Goal: Transaction & Acquisition: Purchase product/service

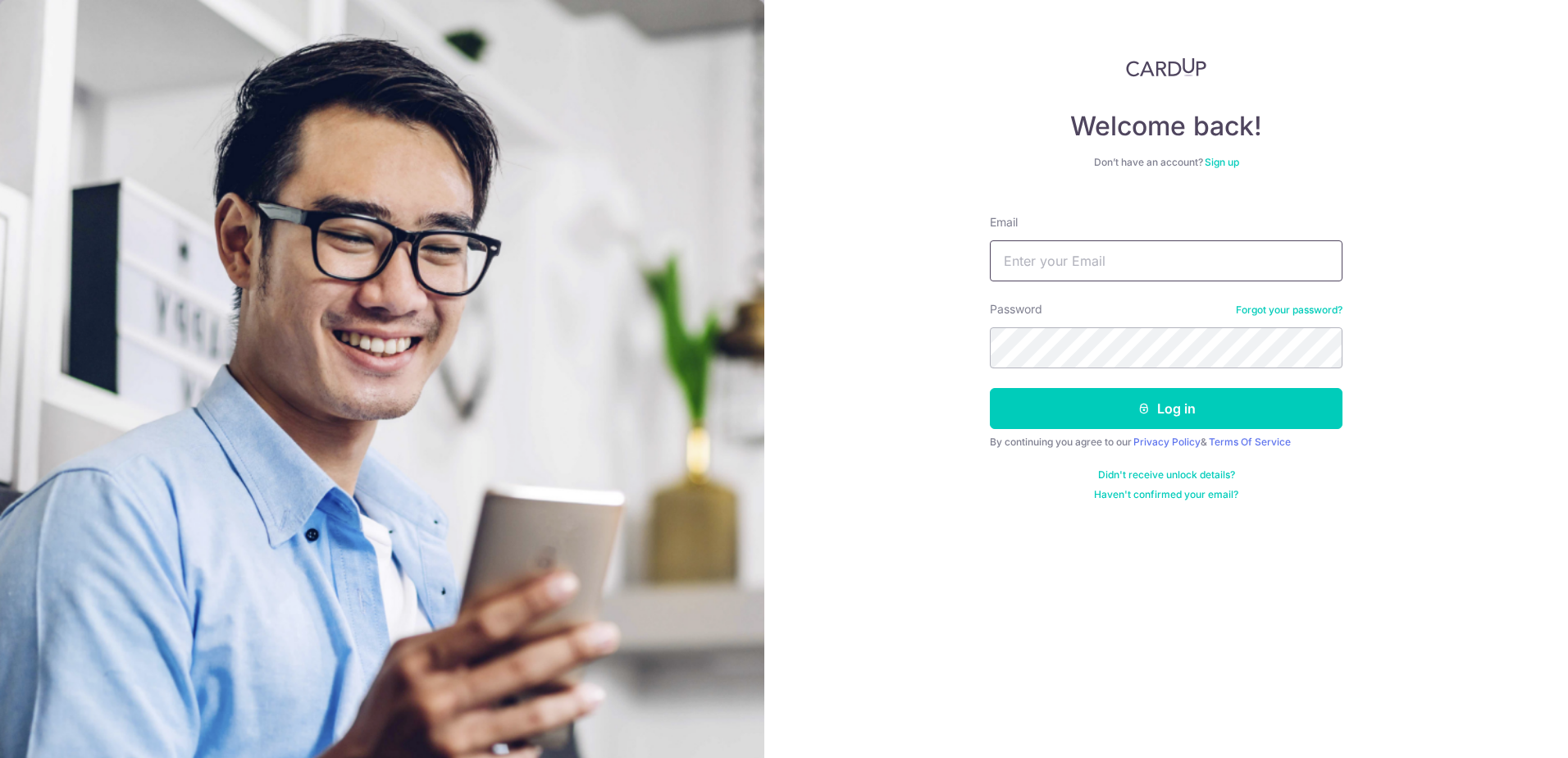
click at [1107, 264] on input "Email" at bounding box center [1165, 261] width 352 height 41
type input "l"
type input "lauguoann@yahoo.com.sg"
click at [989, 388] on button "Log in" at bounding box center [1165, 408] width 352 height 41
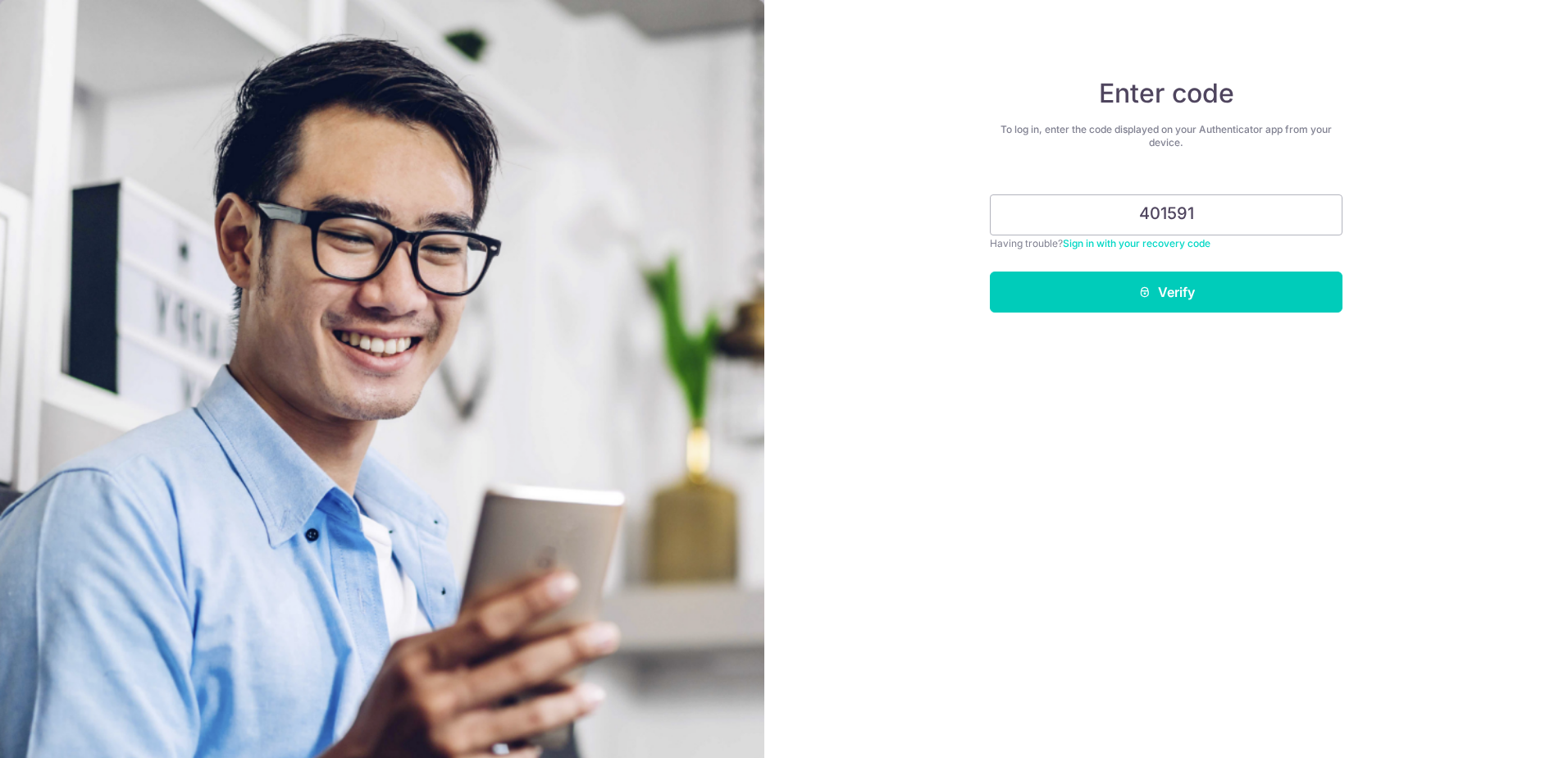
type input "401591"
click at [989, 271] on button "Verify" at bounding box center [1165, 291] width 352 height 41
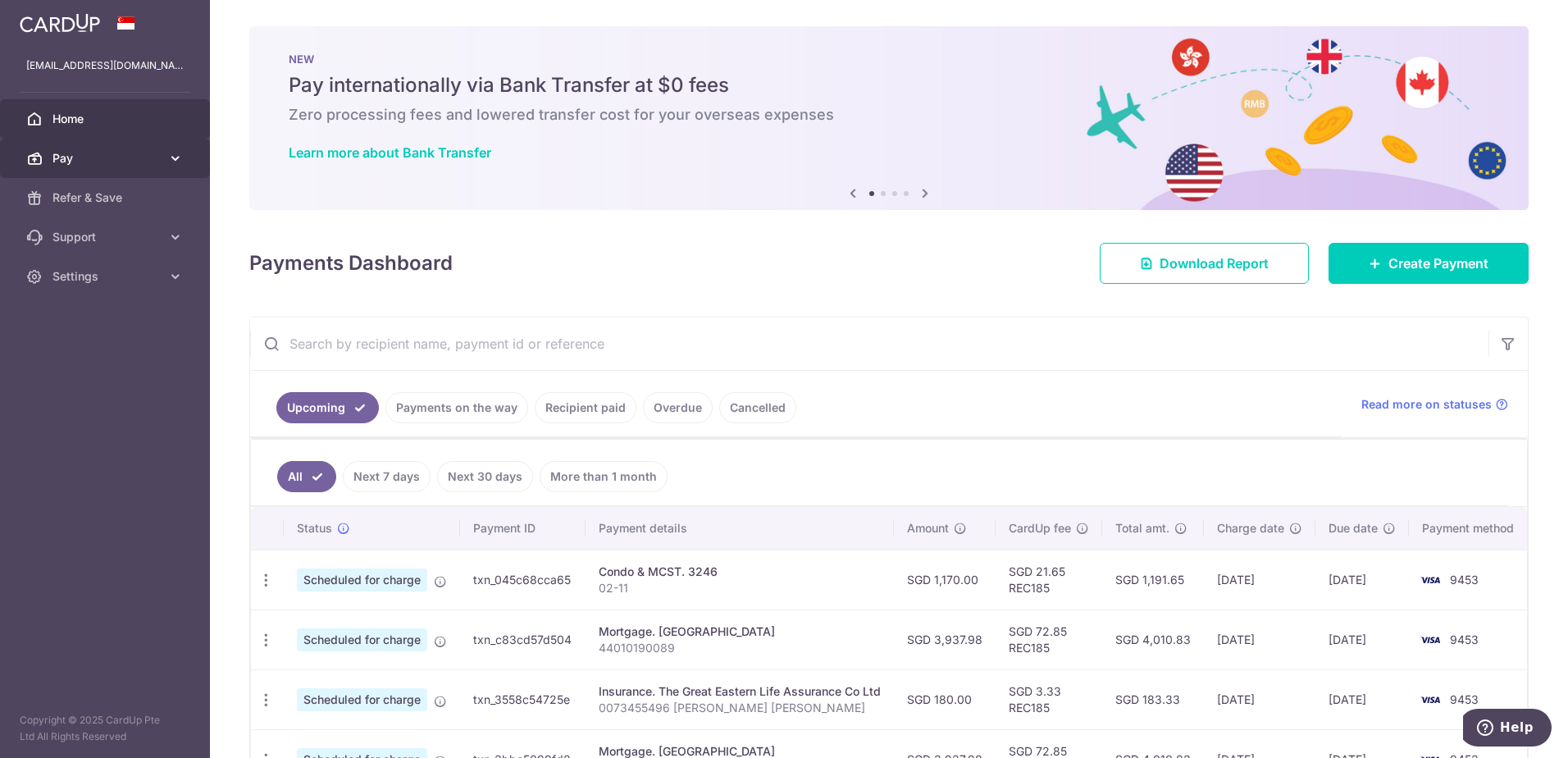
click at [148, 165] on span "Pay" at bounding box center [107, 158] width 108 height 17
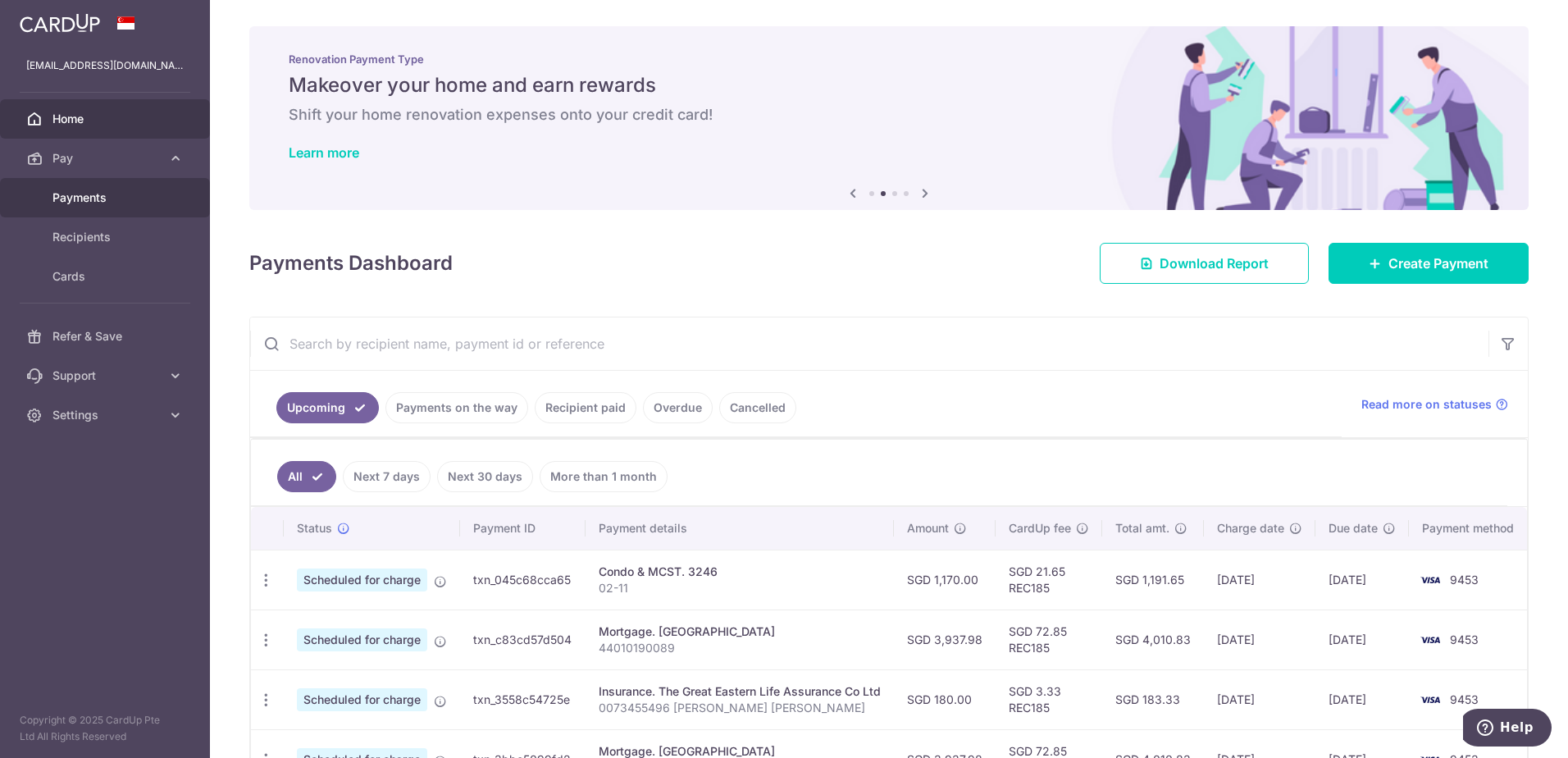
click at [100, 192] on span "Payments" at bounding box center [107, 198] width 108 height 17
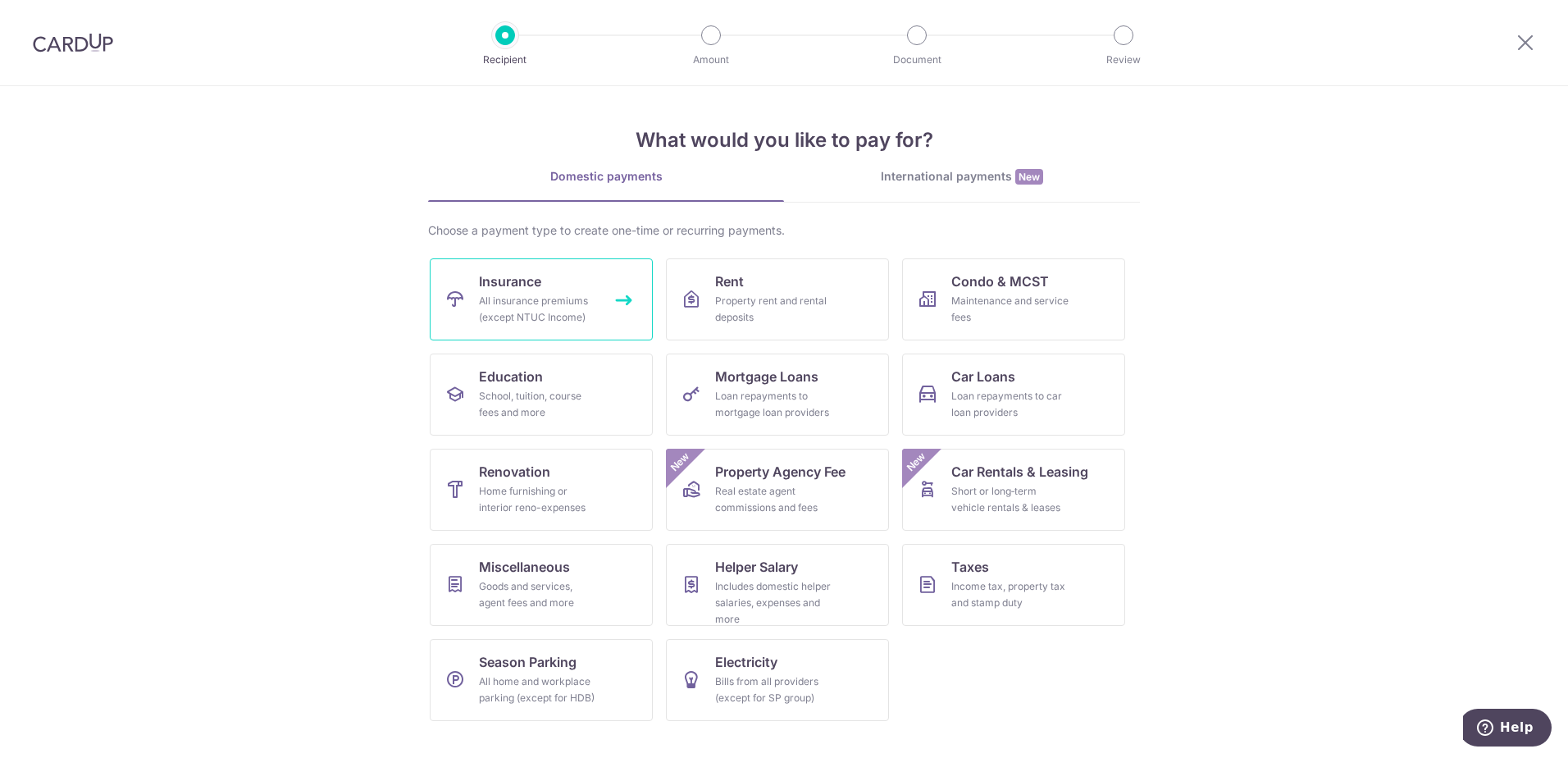
click at [538, 315] on div "All insurance premiums (except NTUC Income)" at bounding box center [538, 309] width 118 height 33
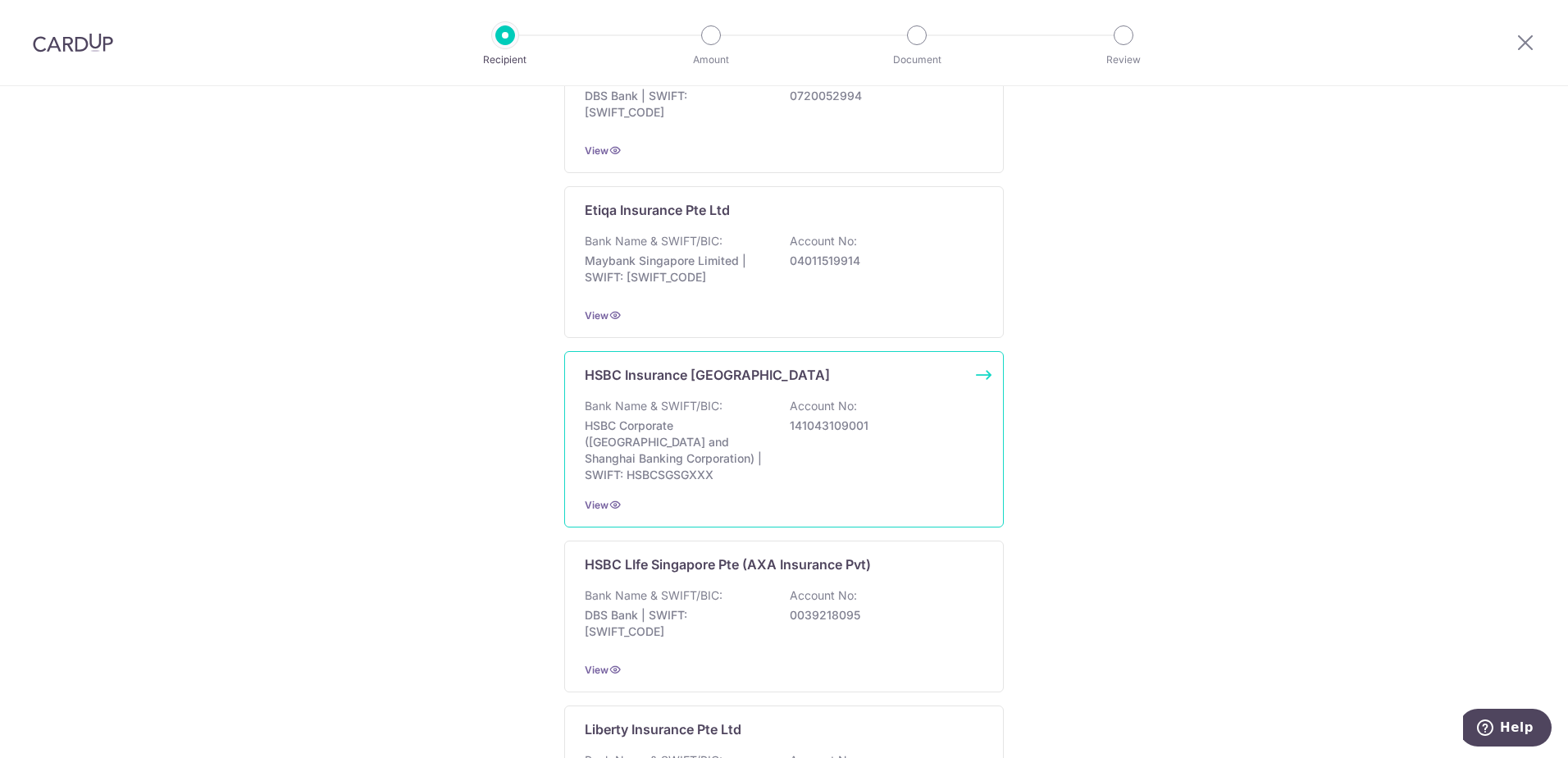
scroll to position [902, 0]
click at [599, 662] on span "View" at bounding box center [596, 668] width 24 height 12
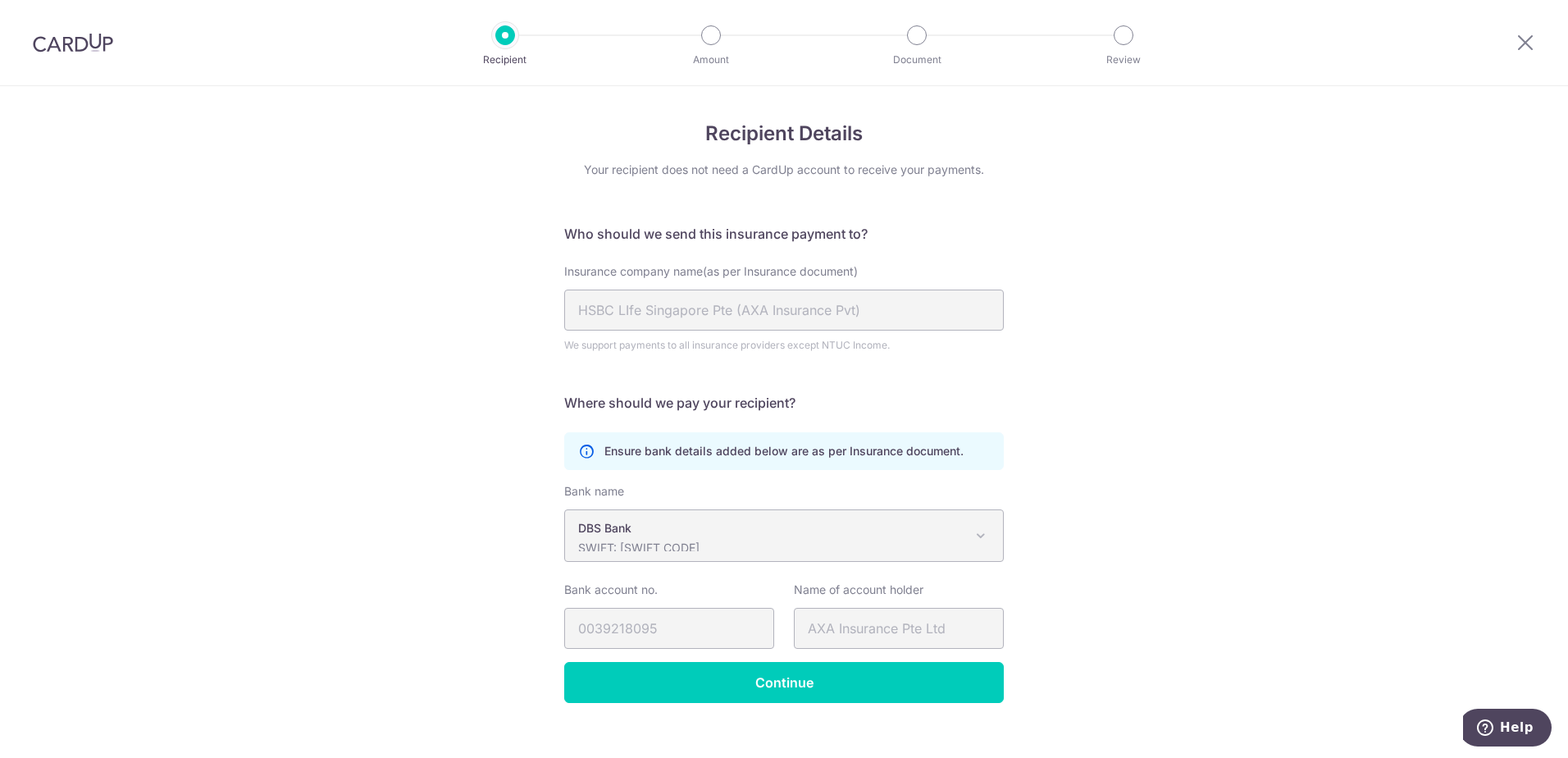
scroll to position [22, 0]
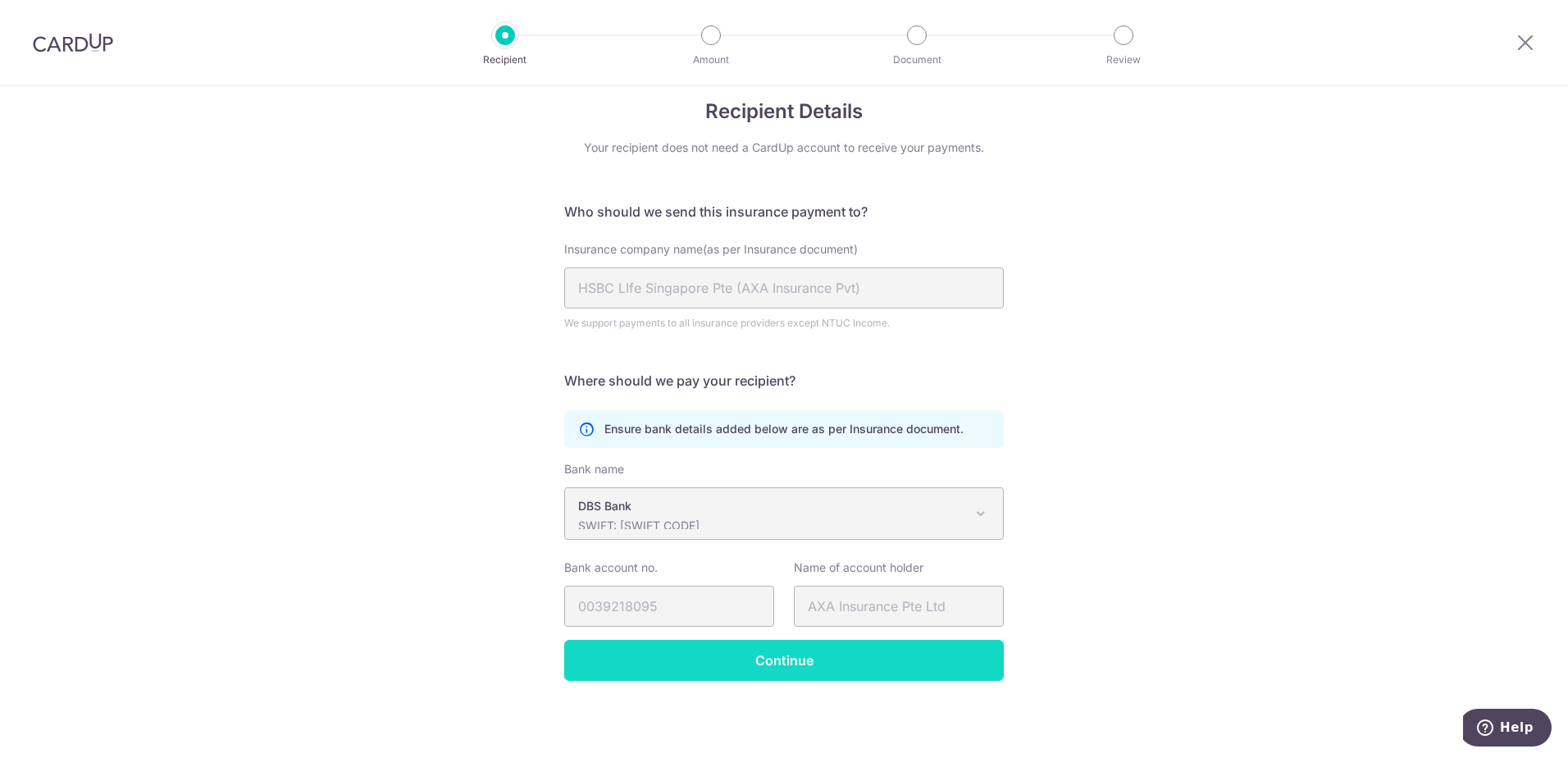
click at [804, 664] on input "Continue" at bounding box center [783, 660] width 440 height 41
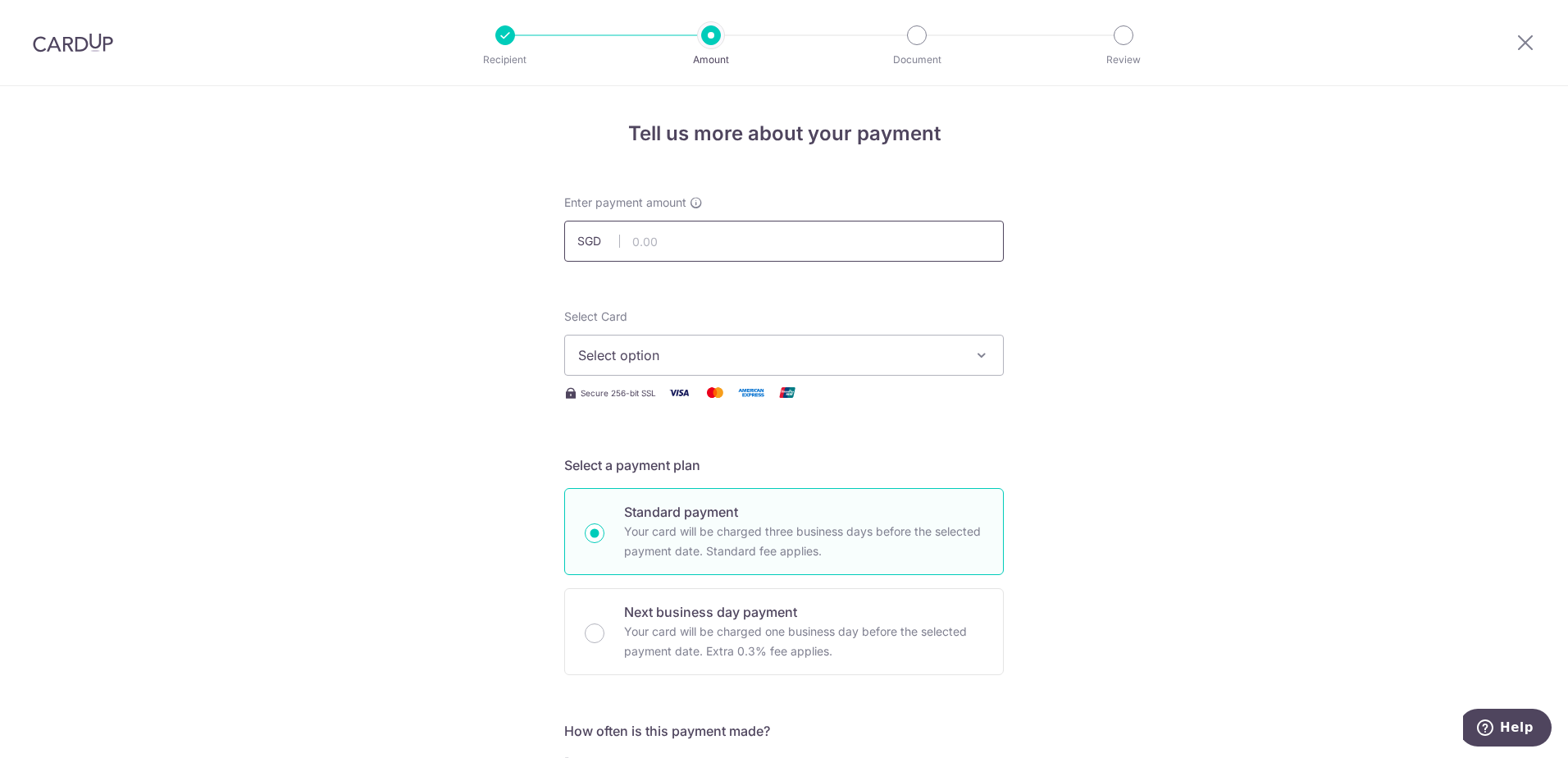
click at [941, 231] on input "text" at bounding box center [783, 240] width 440 height 41
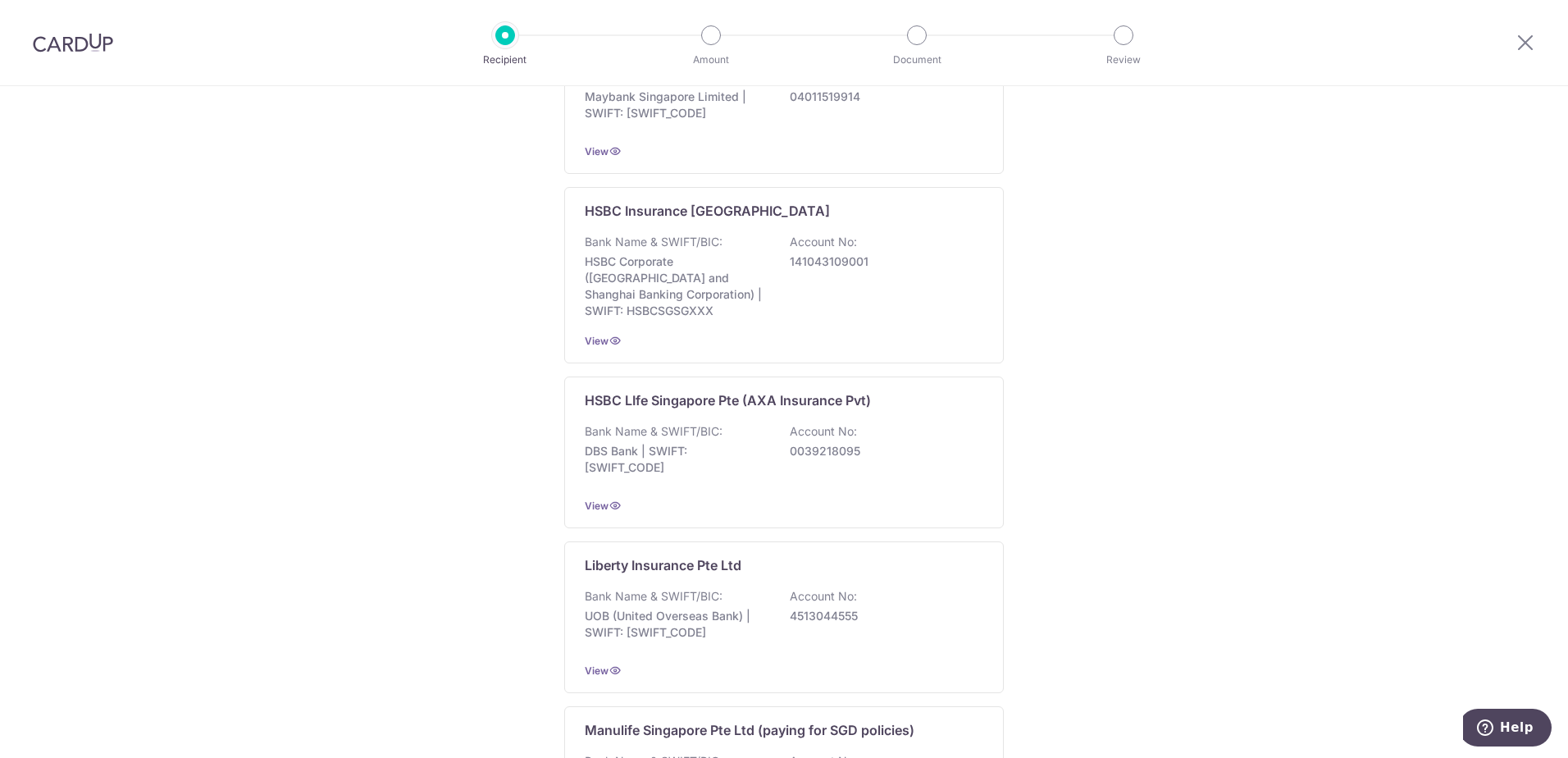
scroll to position [1066, 0]
click at [982, 377] on div "HSBC LIfe Singapore Pte (AXA Insurance Pvt) Bank Name & SWIFT/BIC: DBS Bank | S…" at bounding box center [783, 451] width 440 height 152
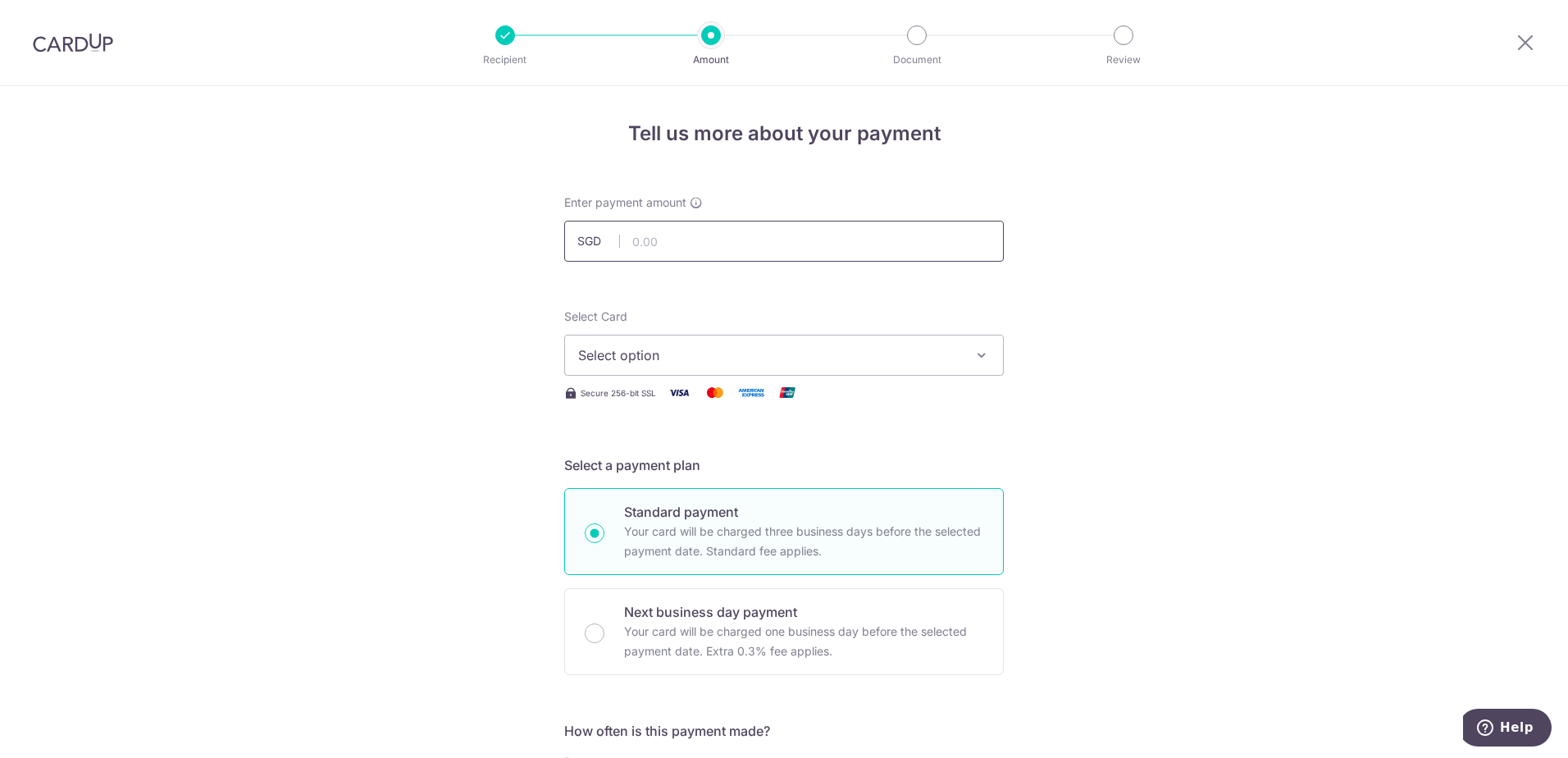
click at [843, 240] on input "text" at bounding box center [783, 240] width 440 height 41
type input "577.20"
click at [797, 360] on span "Select option" at bounding box center [768, 355] width 382 height 20
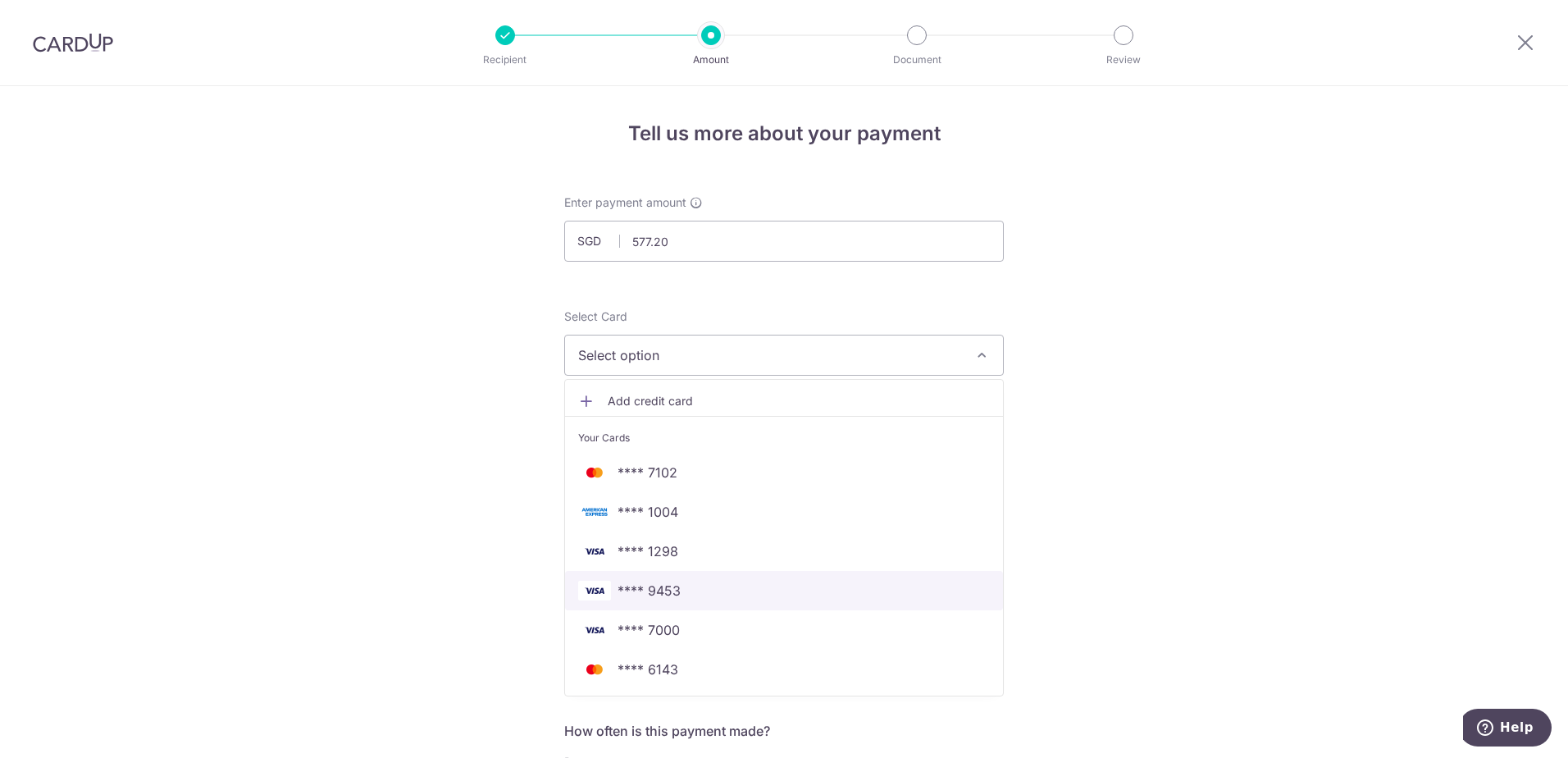
click at [797, 584] on span "**** 9453" at bounding box center [783, 590] width 412 height 20
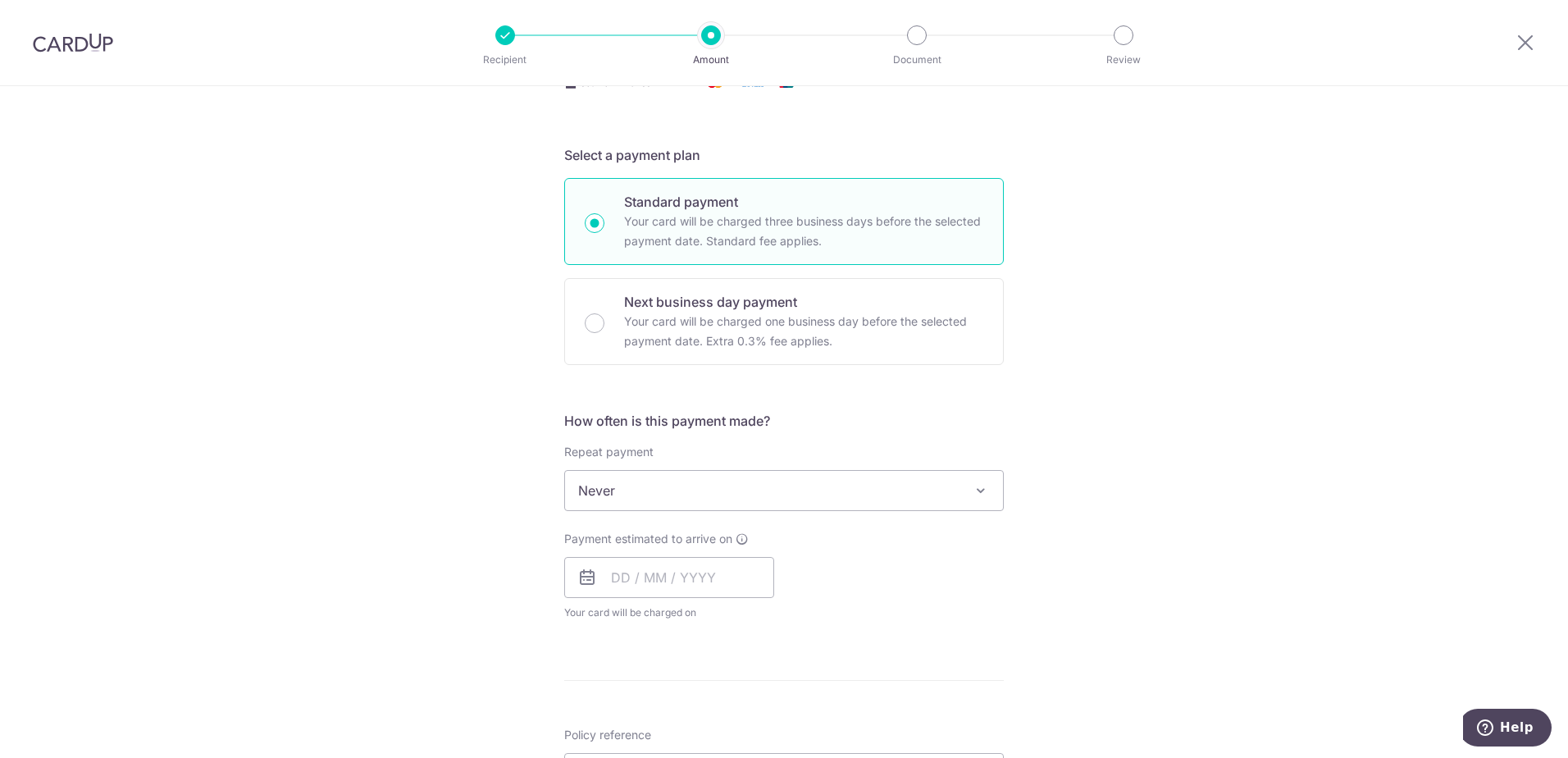
scroll to position [328, 0]
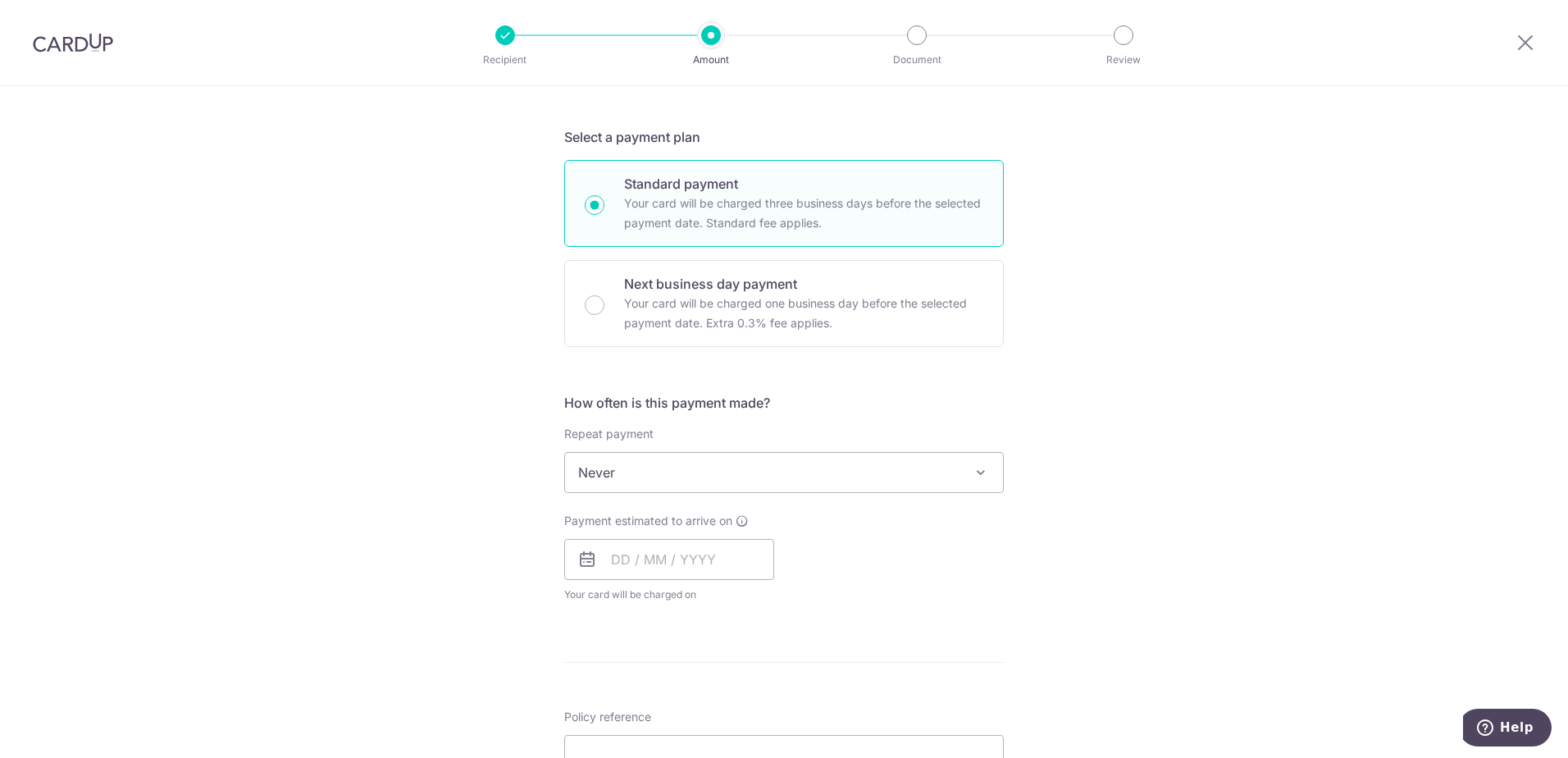
click at [811, 474] on span "Never" at bounding box center [783, 472] width 438 height 39
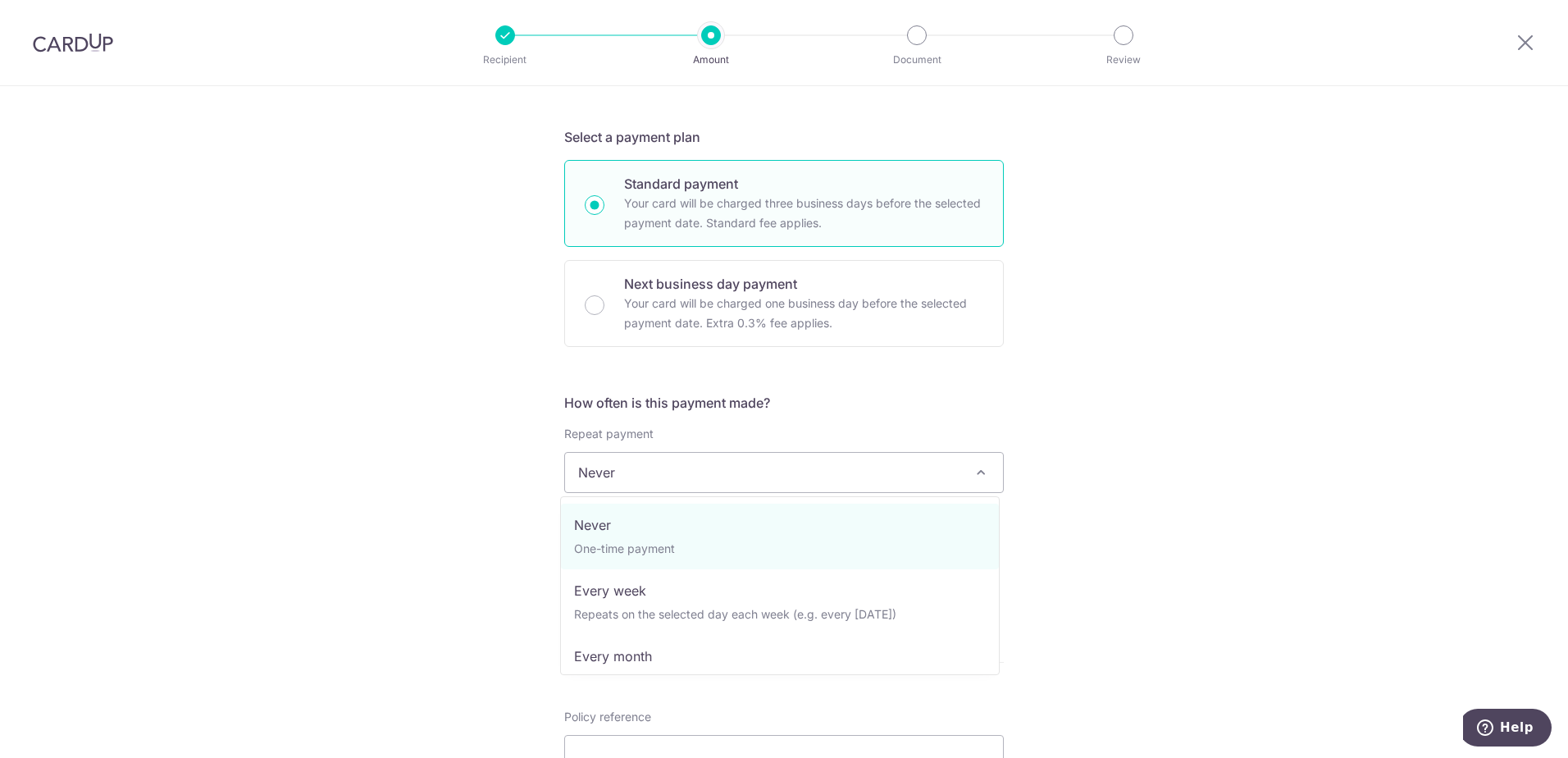
click at [811, 474] on span "Never" at bounding box center [783, 472] width 438 height 39
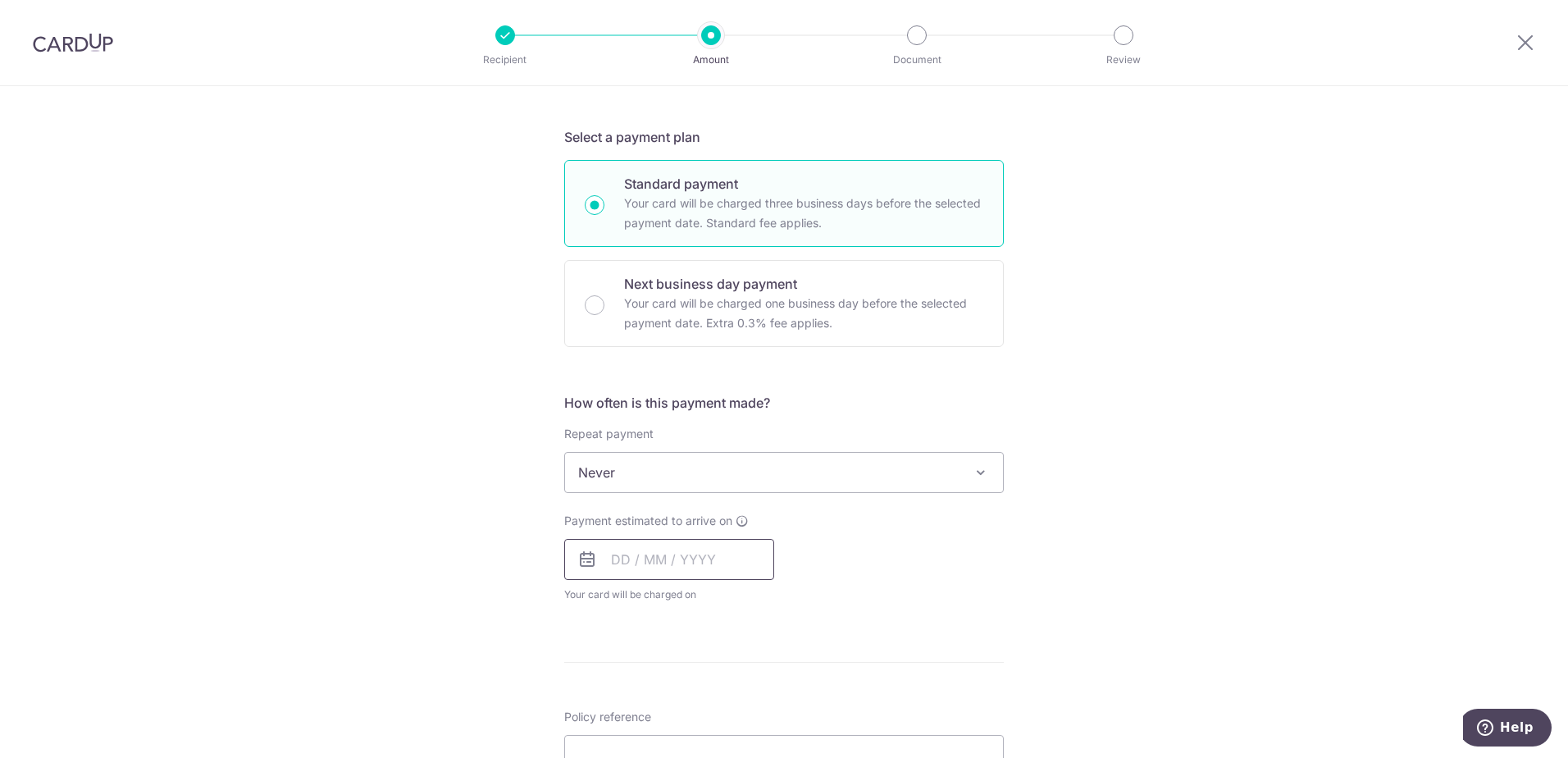
click at [721, 574] on input "text" at bounding box center [669, 559] width 210 height 41
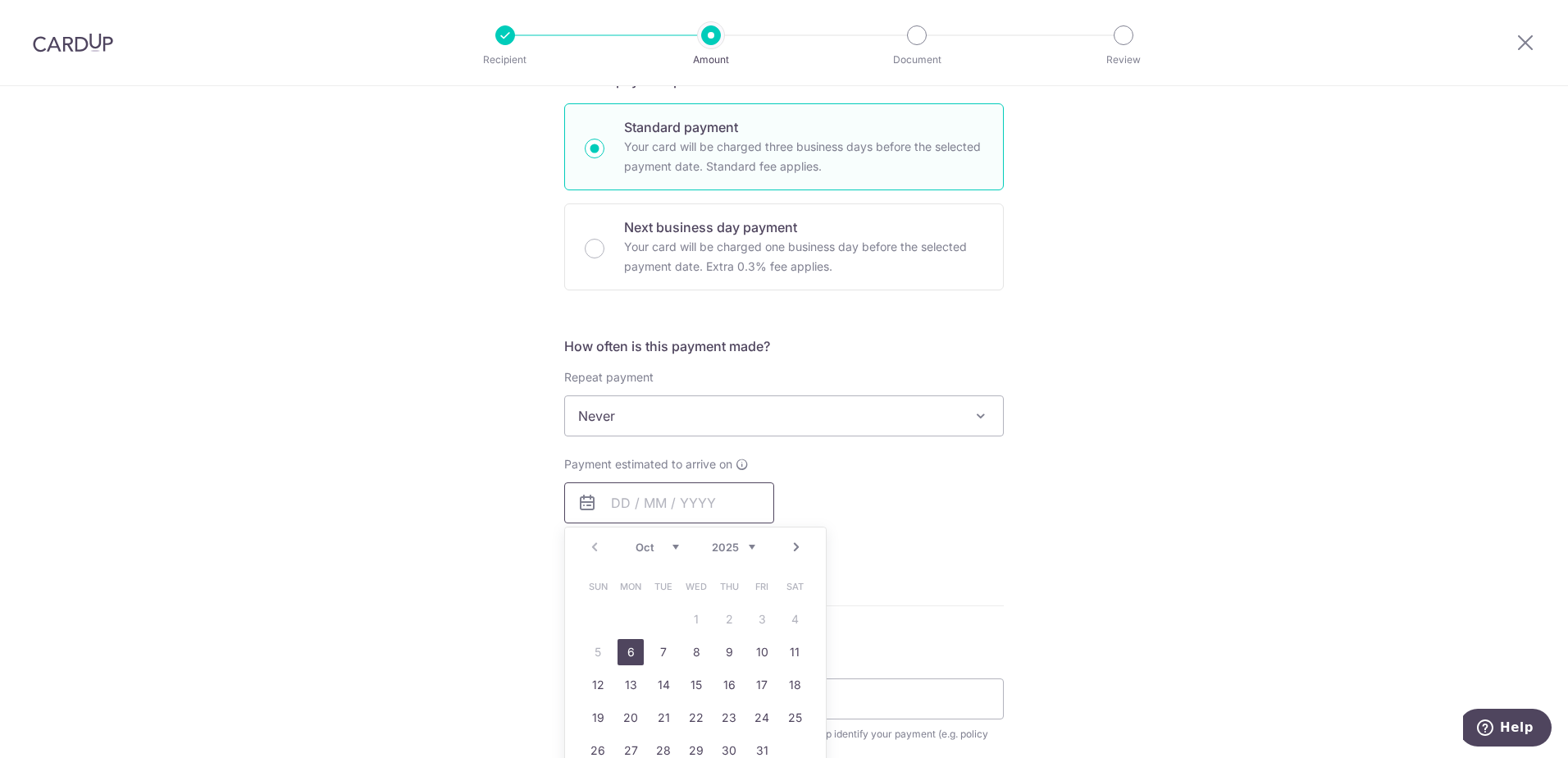
scroll to position [410, 0]
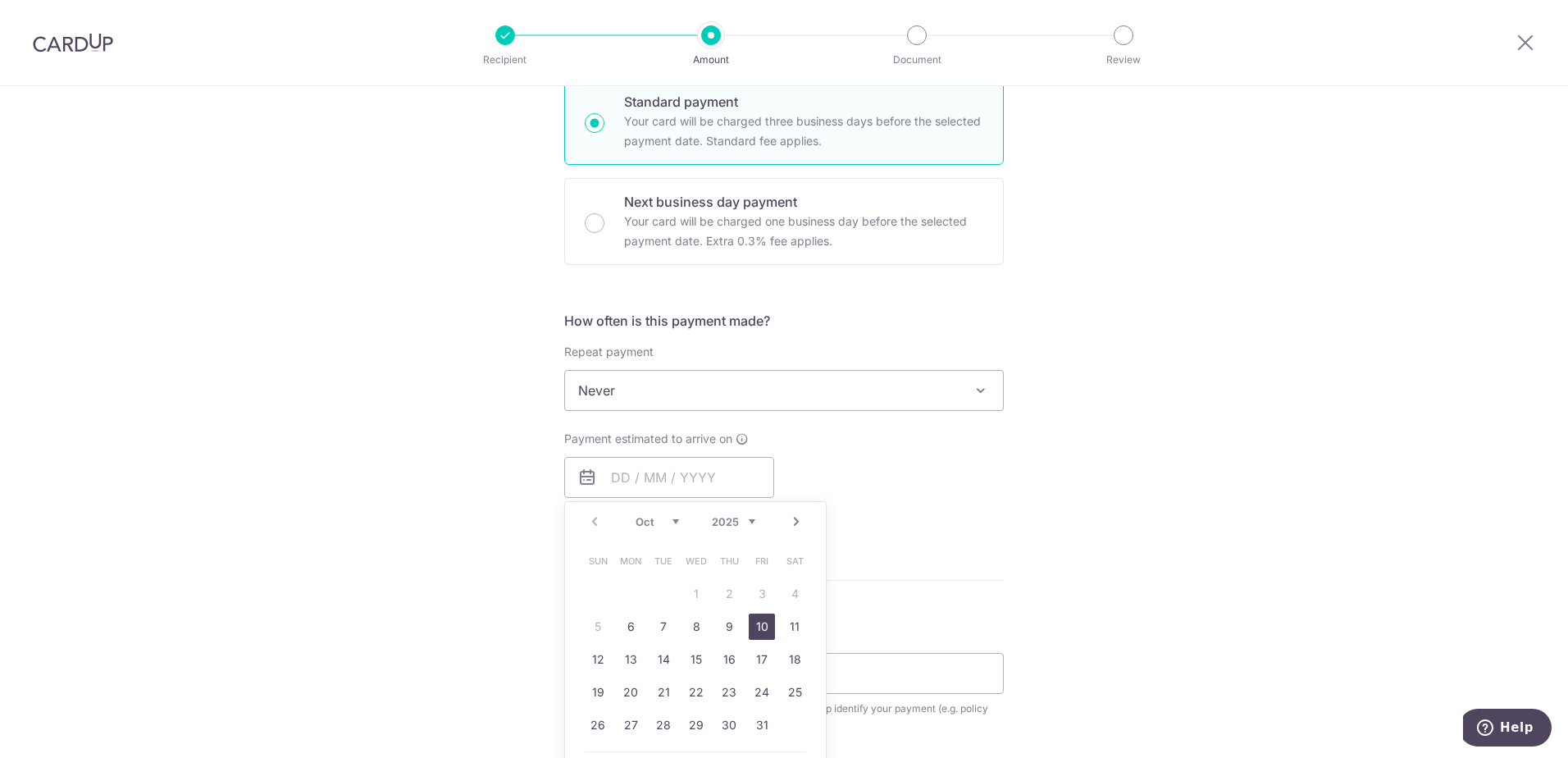
drag, startPoint x: 760, startPoint y: 630, endPoint x: 867, endPoint y: 538, distance: 141.1
click at [760, 630] on link "10" at bounding box center [761, 627] width 26 height 26
type input "10/10/2025"
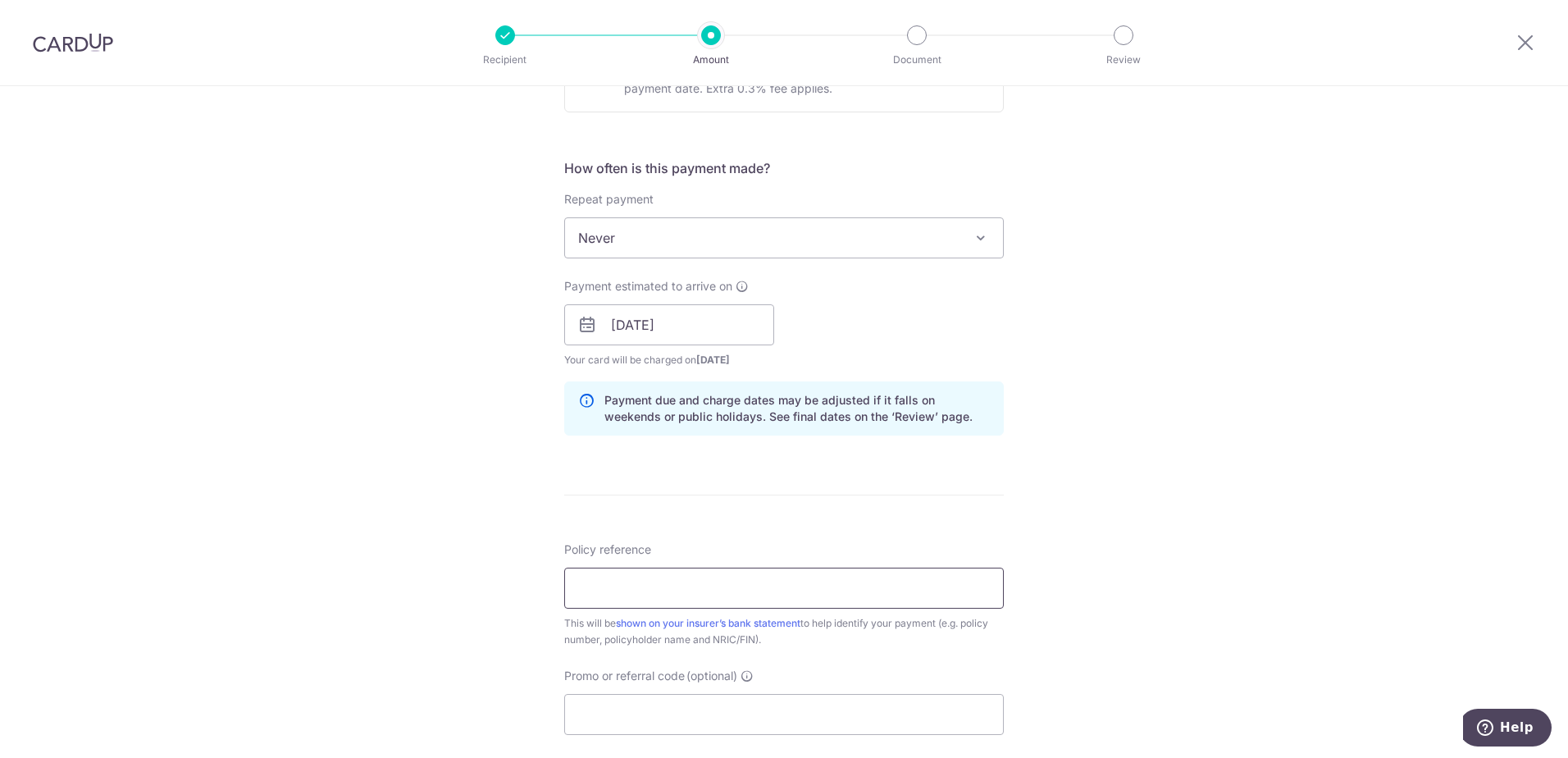
scroll to position [574, 0]
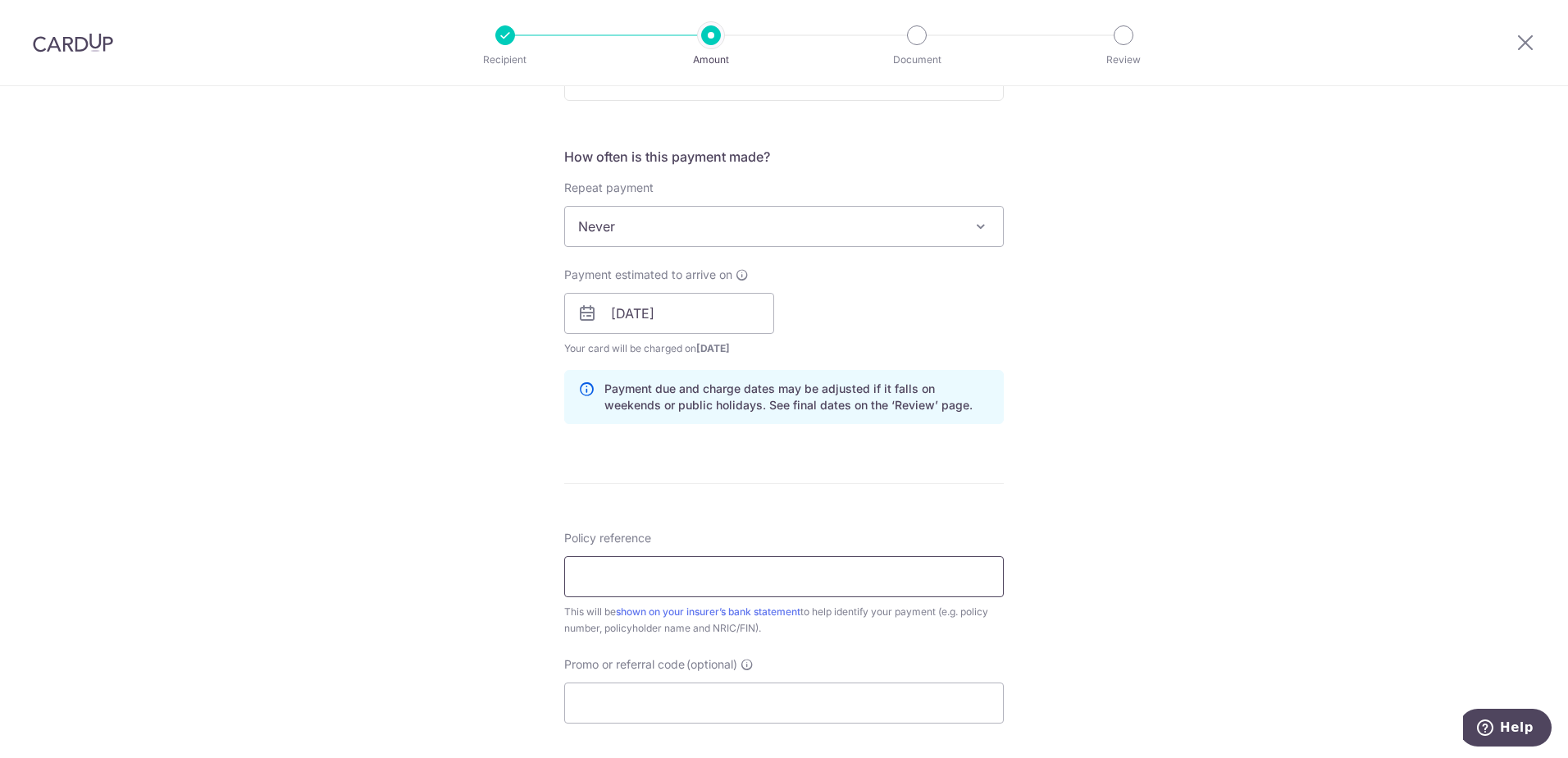
click at [761, 574] on input "Policy reference" at bounding box center [783, 576] width 440 height 41
click at [712, 570] on input "Policy reference" at bounding box center [783, 576] width 440 height 41
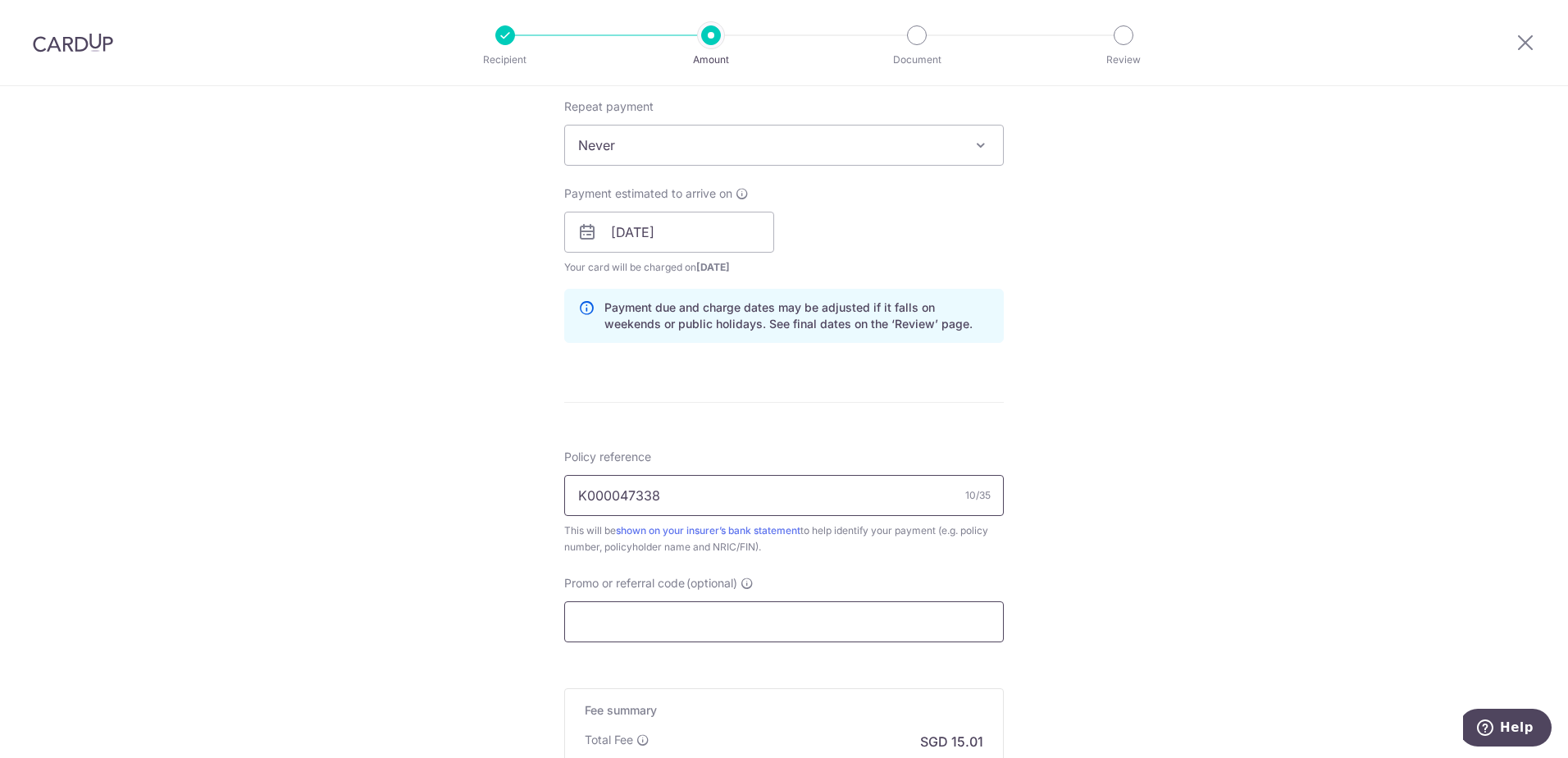
scroll to position [656, 0]
type input "K000047338"
click at [748, 619] on input "Promo or referral code (optional)" at bounding box center [783, 621] width 440 height 41
click at [663, 607] on input "Promo or referral code (optional)" at bounding box center [783, 621] width 440 height 41
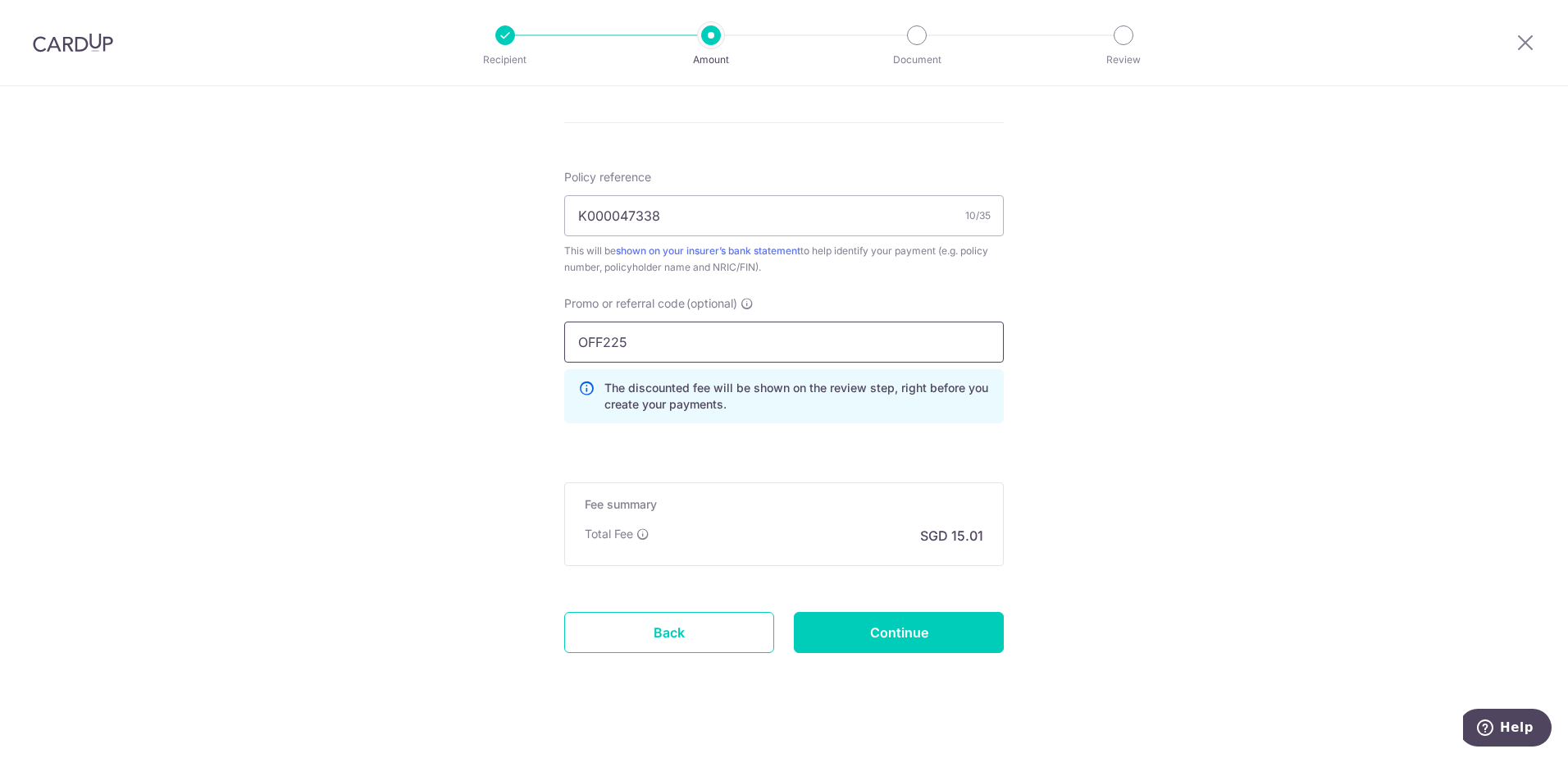
scroll to position [953, 0]
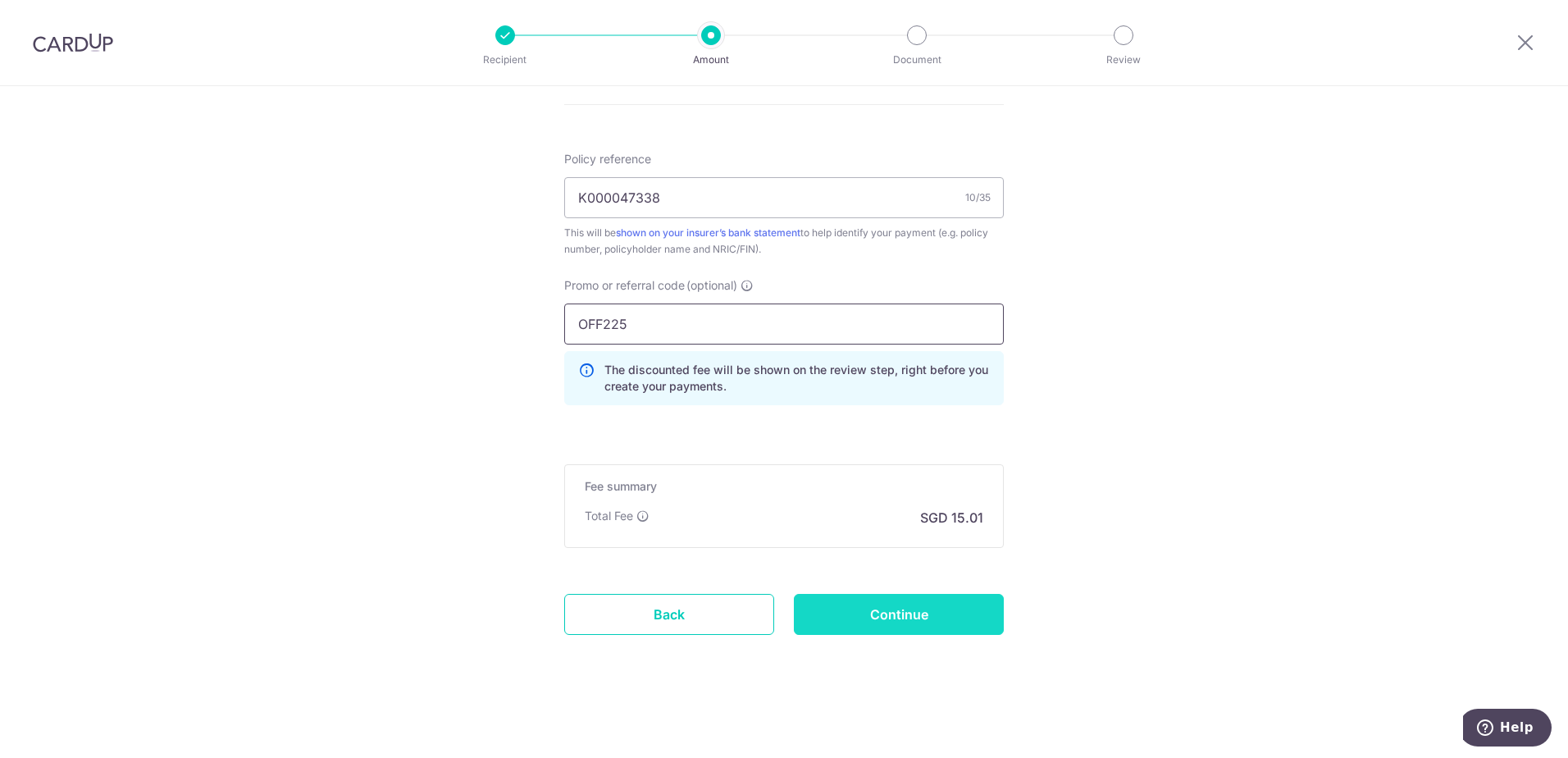
type input "OFF225"
click at [902, 610] on input "Continue" at bounding box center [898, 614] width 210 height 41
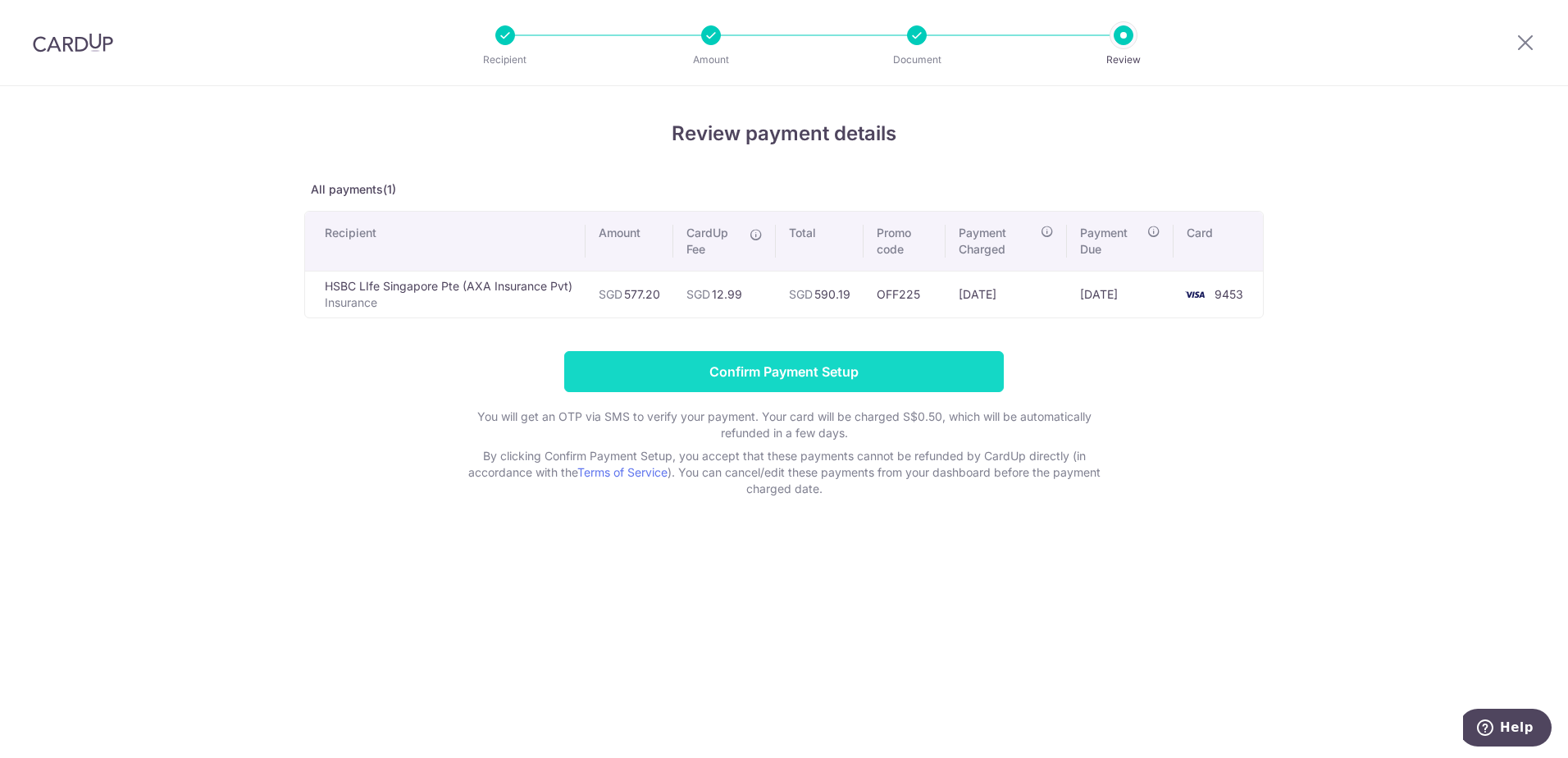
click at [792, 372] on input "Confirm Payment Setup" at bounding box center [783, 371] width 440 height 41
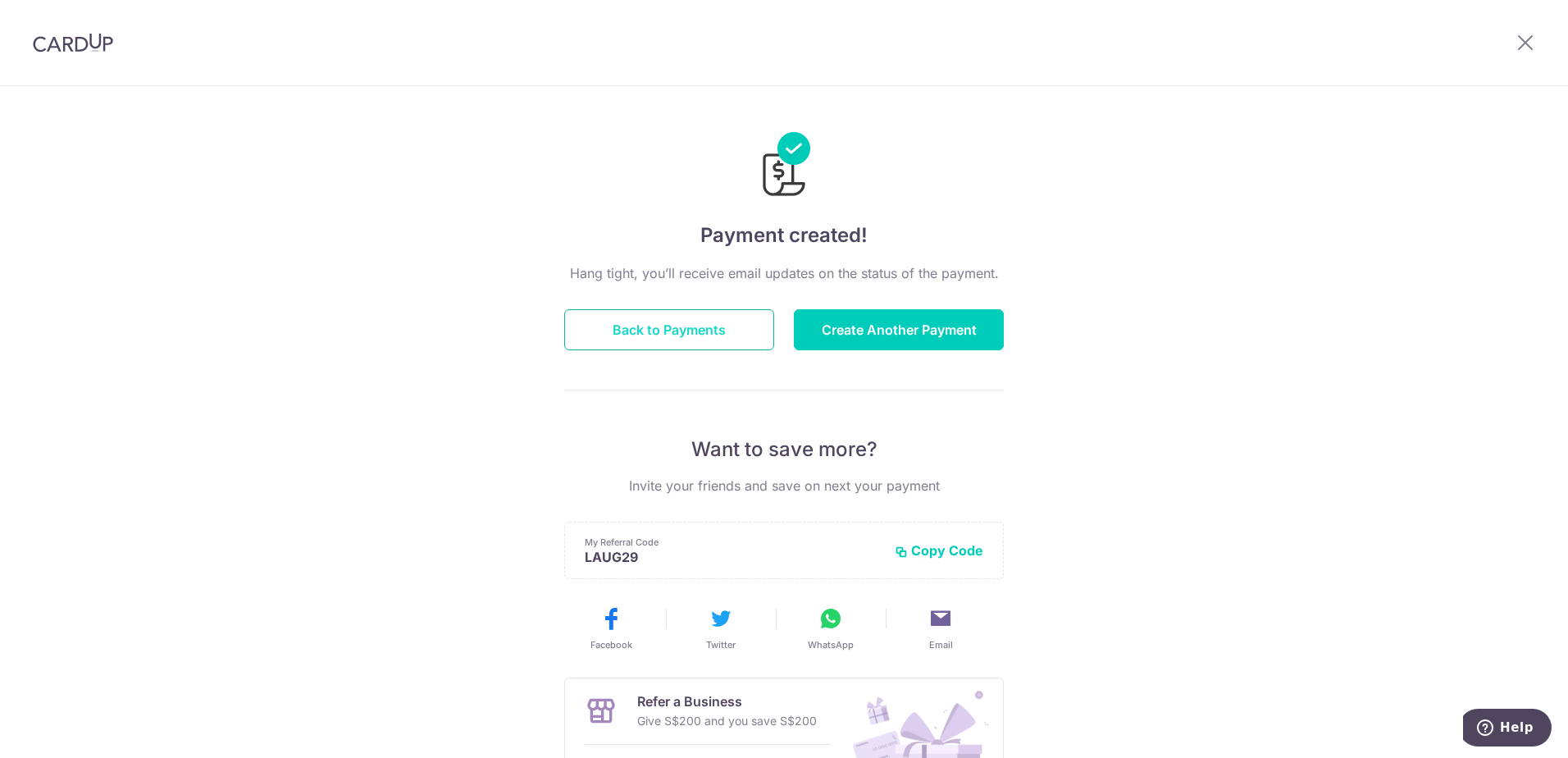
click at [663, 333] on button "Back to Payments" at bounding box center [669, 330] width 210 height 41
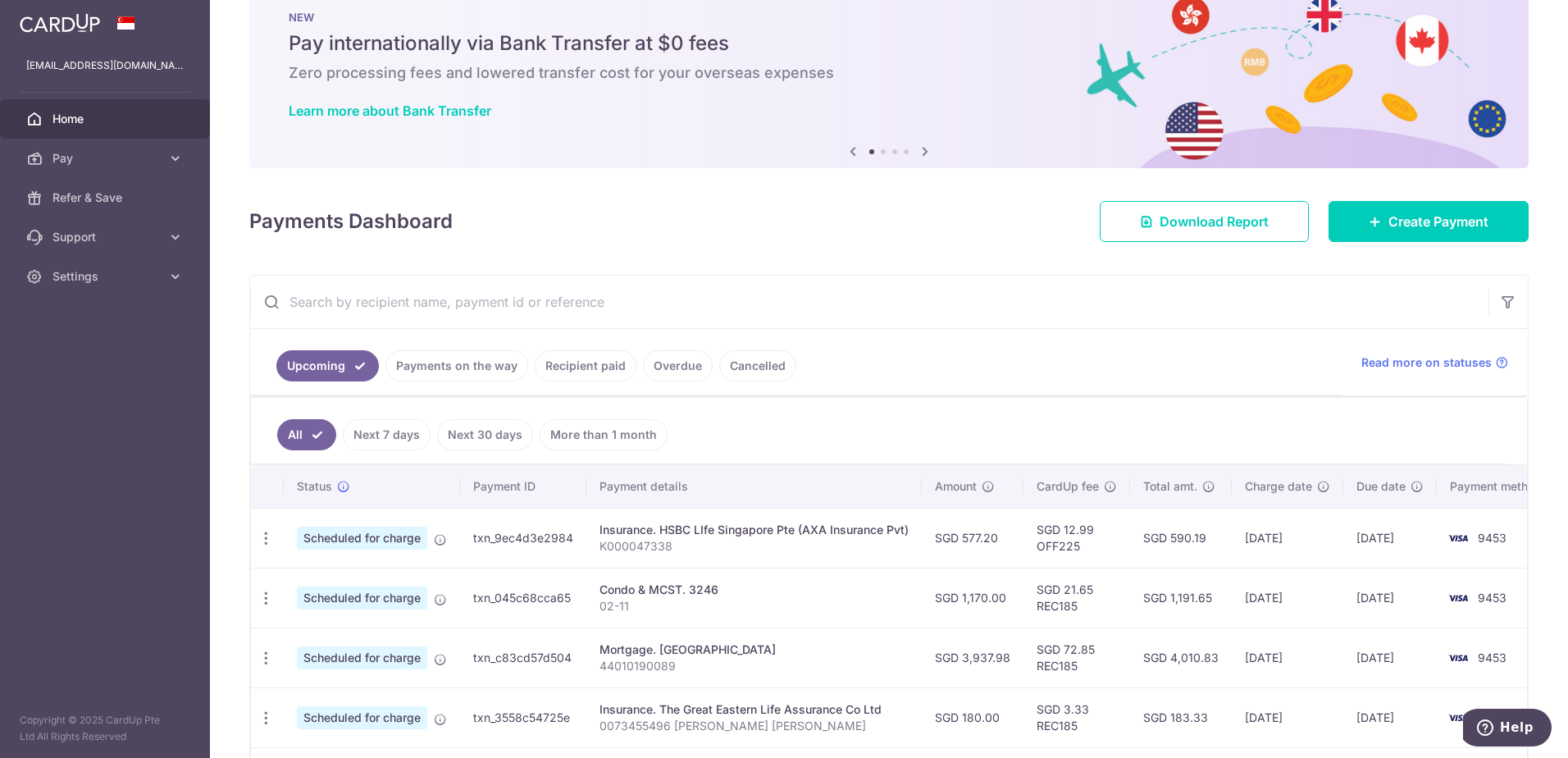
scroll to position [82, 0]
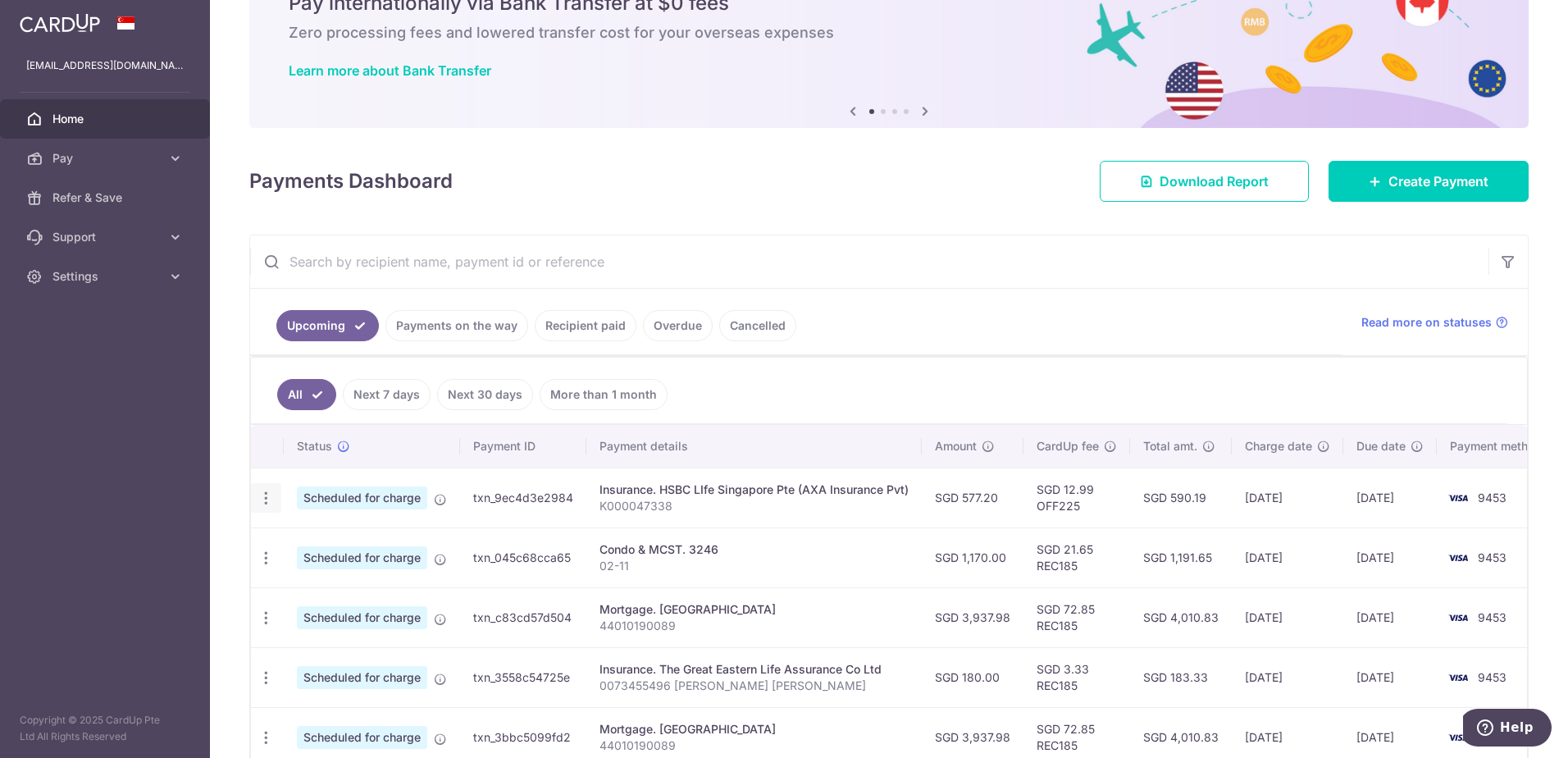
click at [257, 498] on div "Update payment Cancel payment" at bounding box center [266, 498] width 31 height 31
click at [269, 495] on icon "button" at bounding box center [267, 498] width 17 height 17
click at [836, 347] on ul "Upcoming Payments on the way Recipient paid Overdue Cancelled" at bounding box center [795, 322] width 1092 height 66
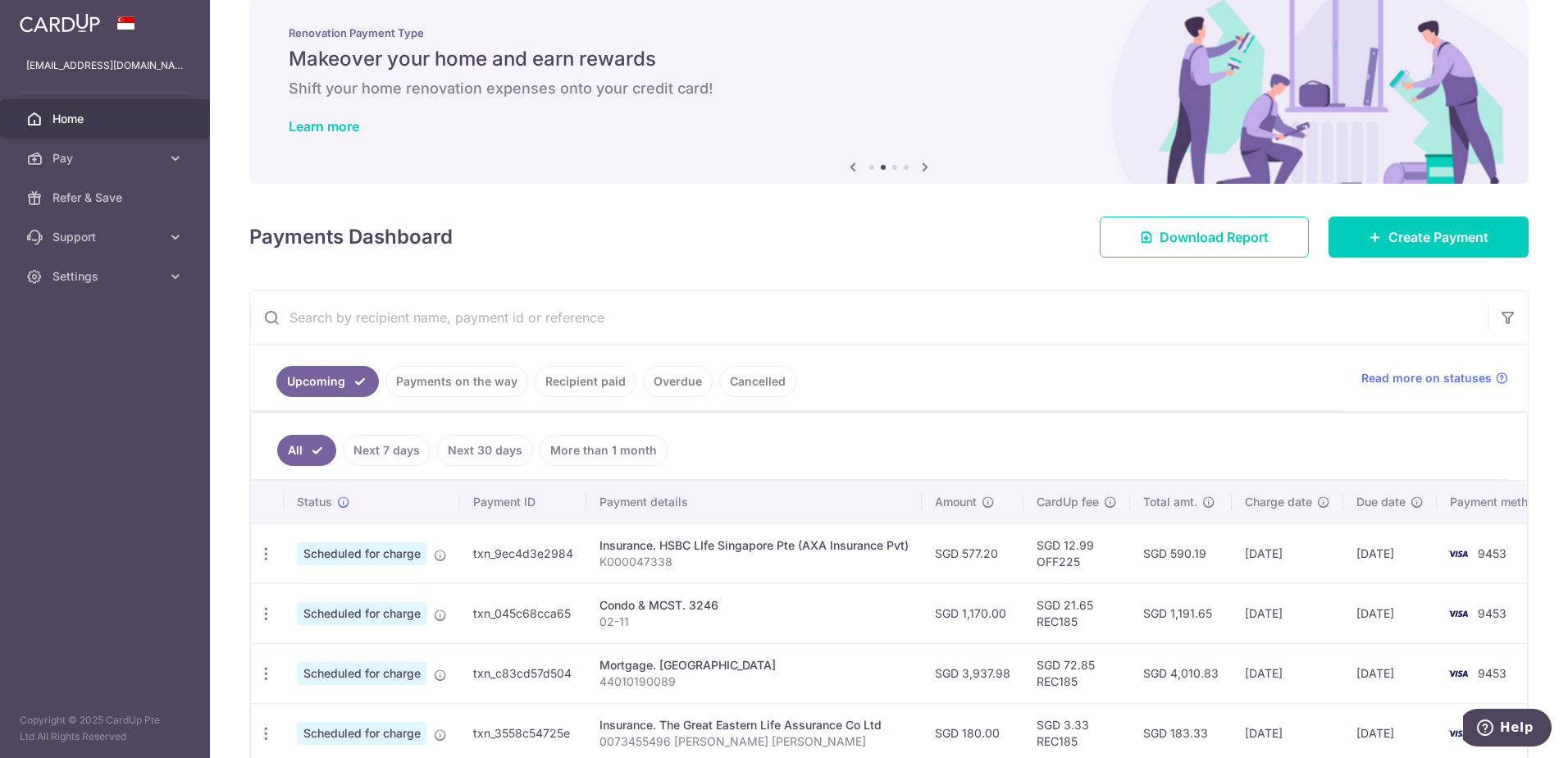
scroll to position [0, 0]
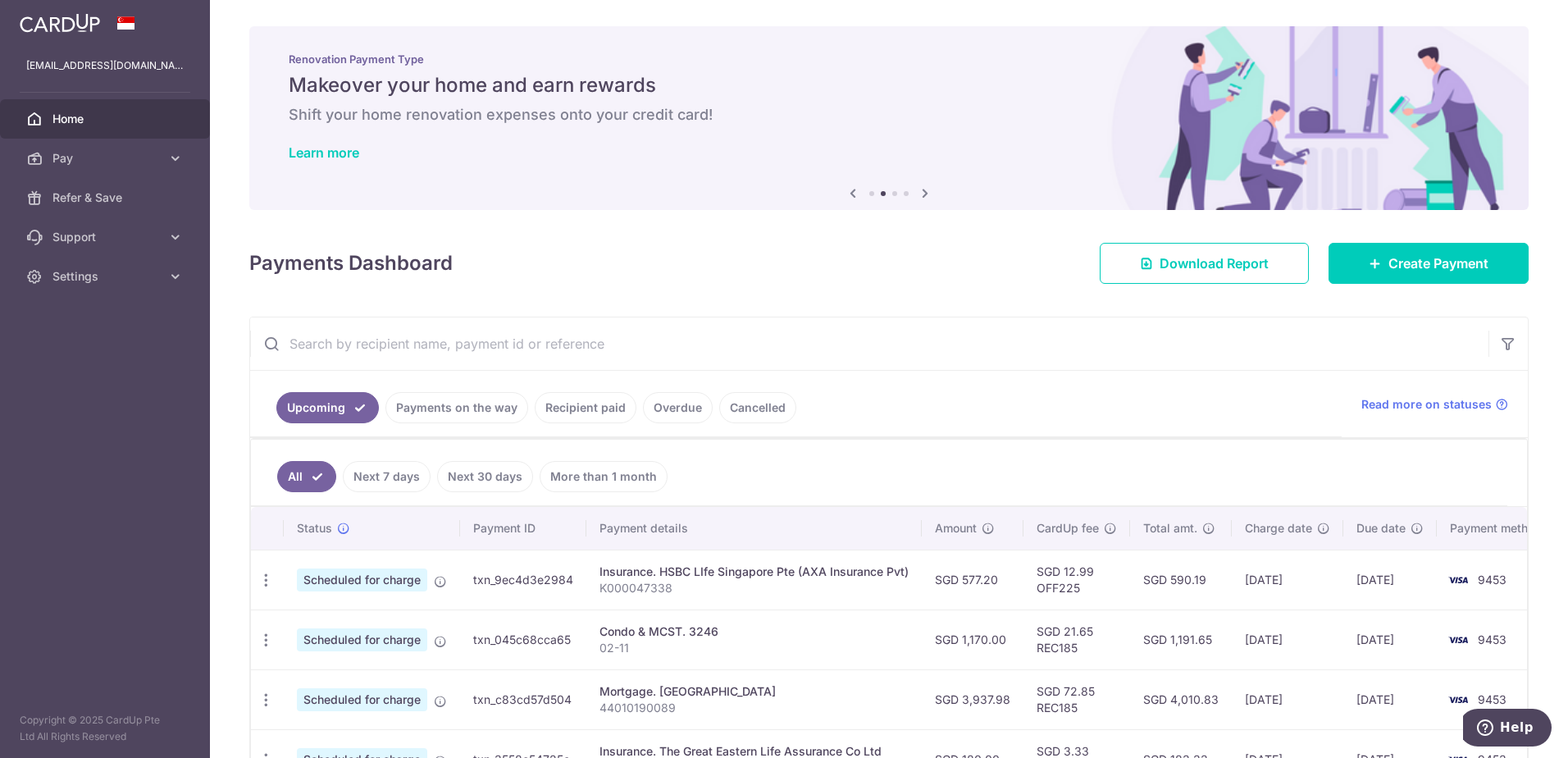
drag, startPoint x: 465, startPoint y: 287, endPoint x: 469, endPoint y: 280, distance: 8.1
click at [466, 287] on div "× Pause Schedule Pause all future payments in this series Pause just this one p…" at bounding box center [888, 379] width 1357 height 758
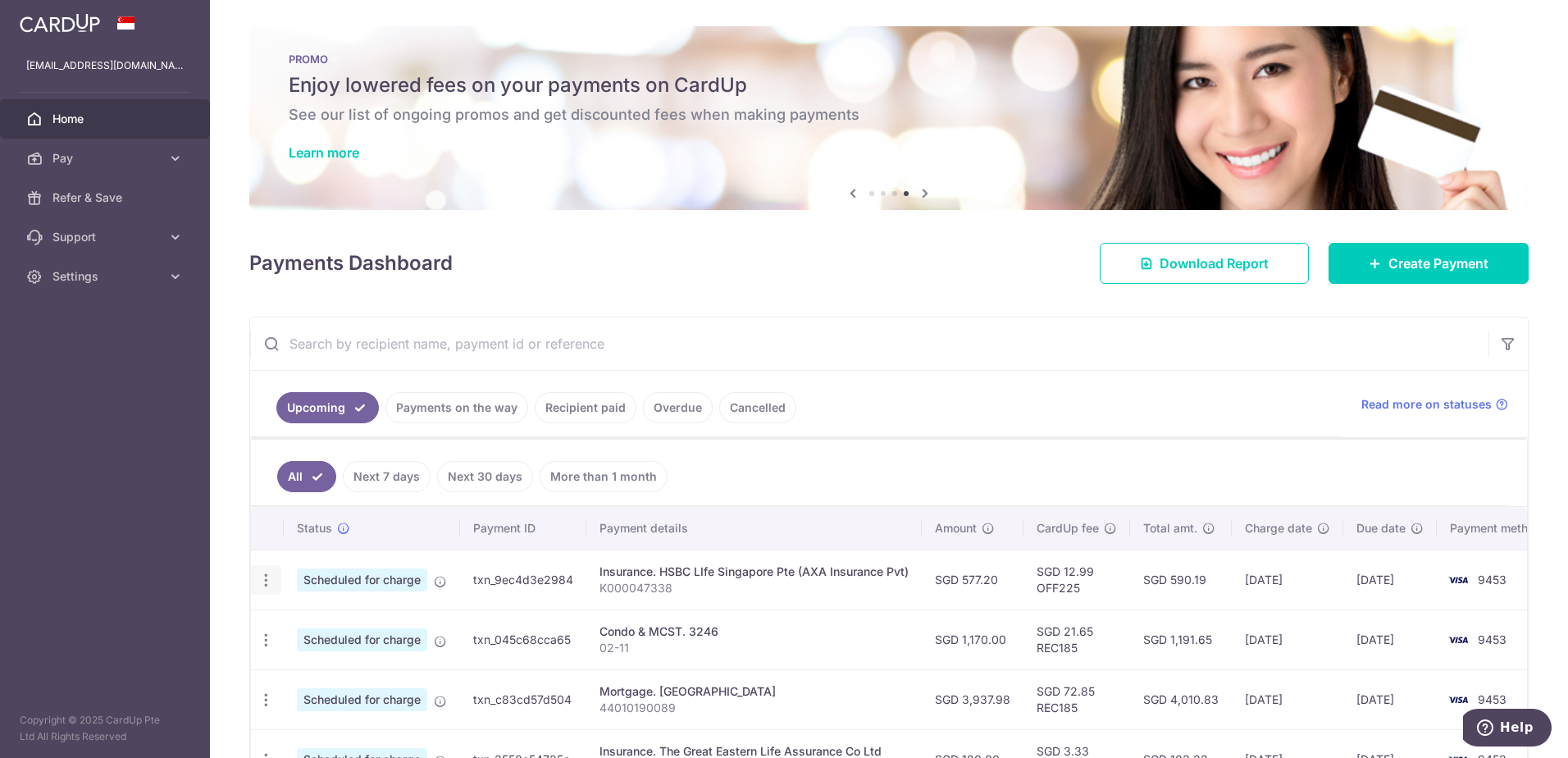
click at [271, 578] on icon "button" at bounding box center [267, 581] width 17 height 17
click at [972, 610] on td "SGD 1,170.00" at bounding box center [972, 639] width 101 height 59
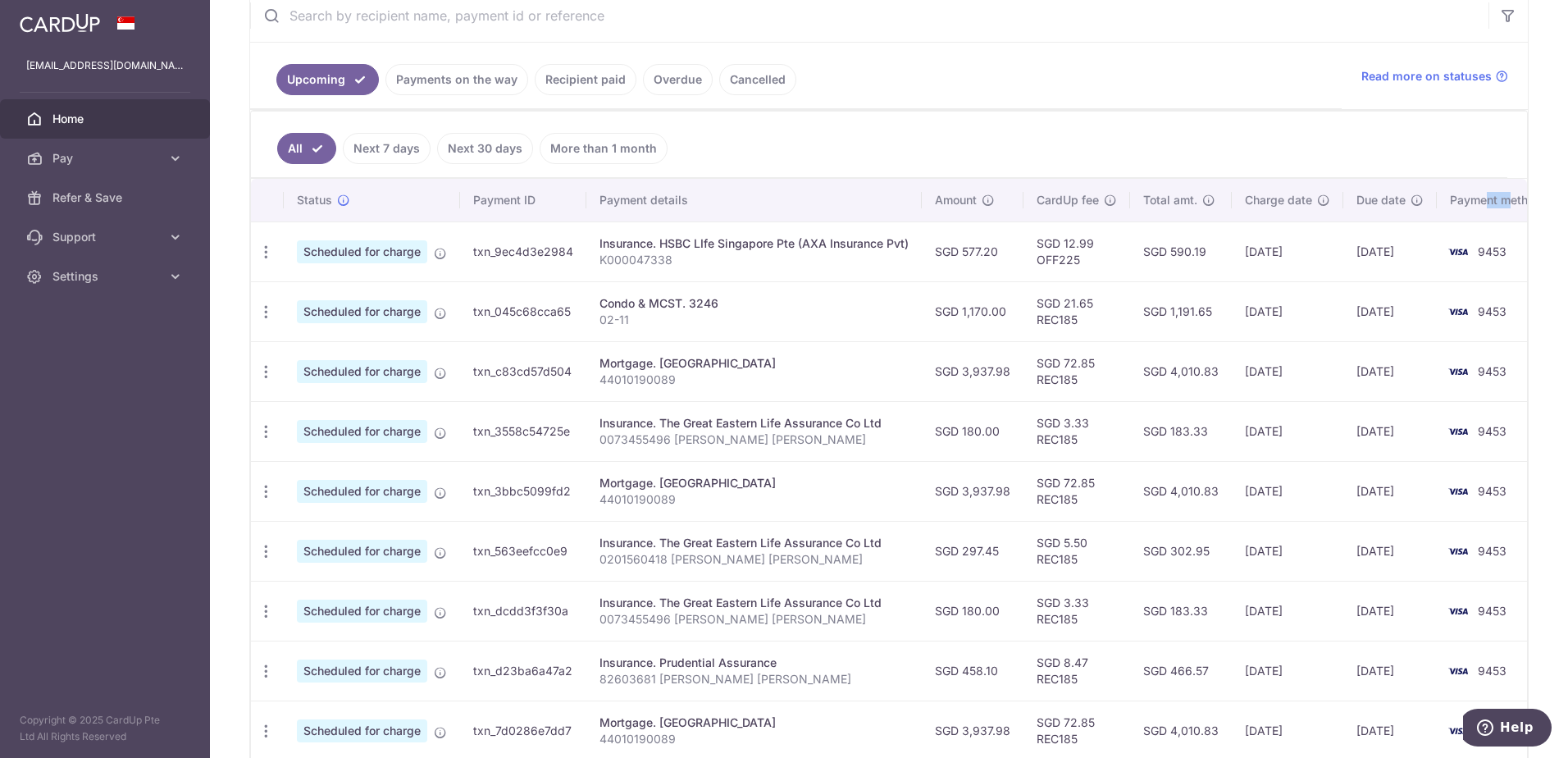
scroll to position [0, 34]
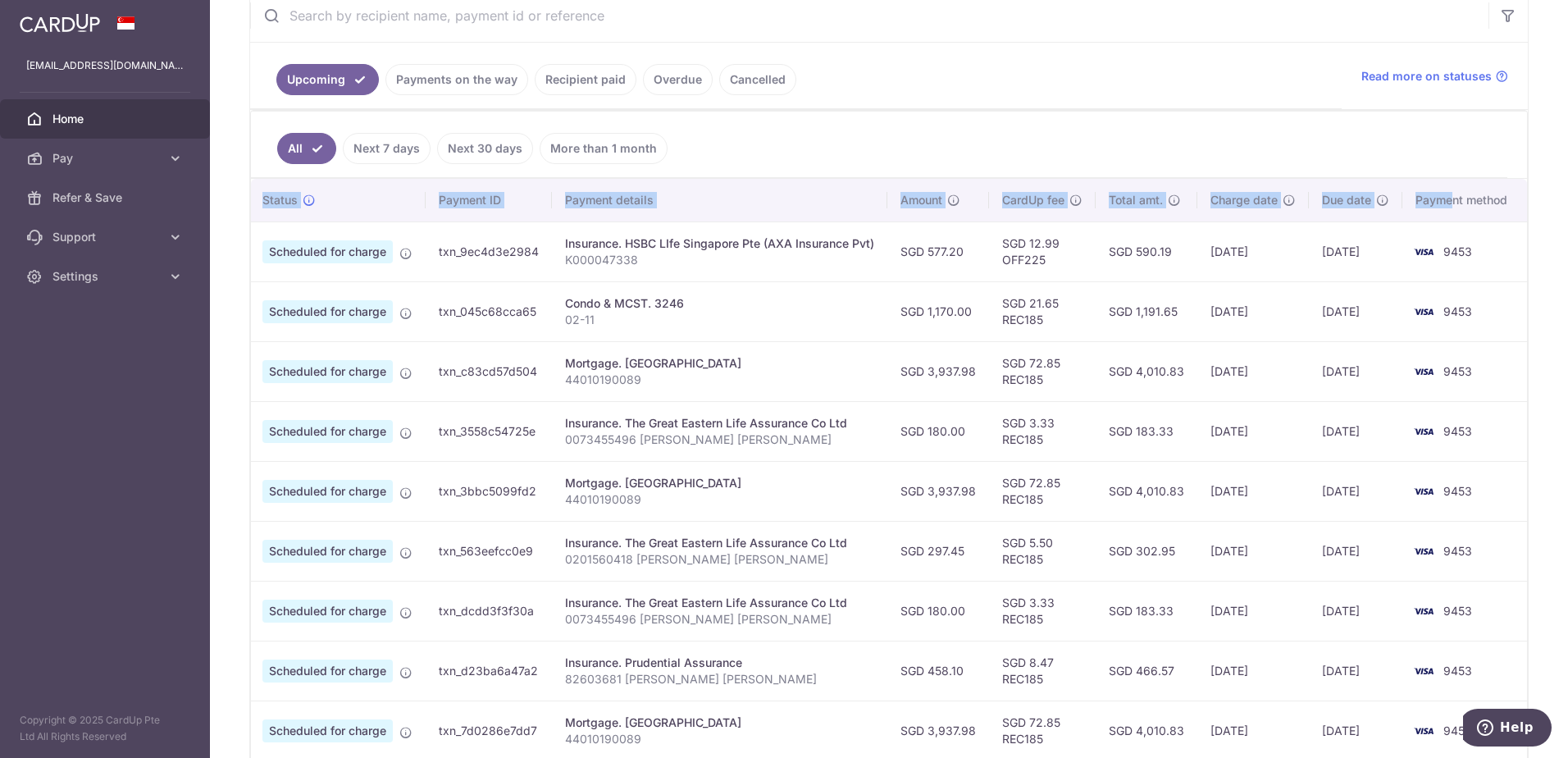
drag, startPoint x: 1485, startPoint y: 199, endPoint x: 1535, endPoint y: 210, distance: 51.2
click at [1535, 210] on div "× Pause Schedule Pause all future payments in this series Pause just this one p…" at bounding box center [888, 379] width 1357 height 758
click at [1455, 242] on td "9453" at bounding box center [1464, 251] width 125 height 59
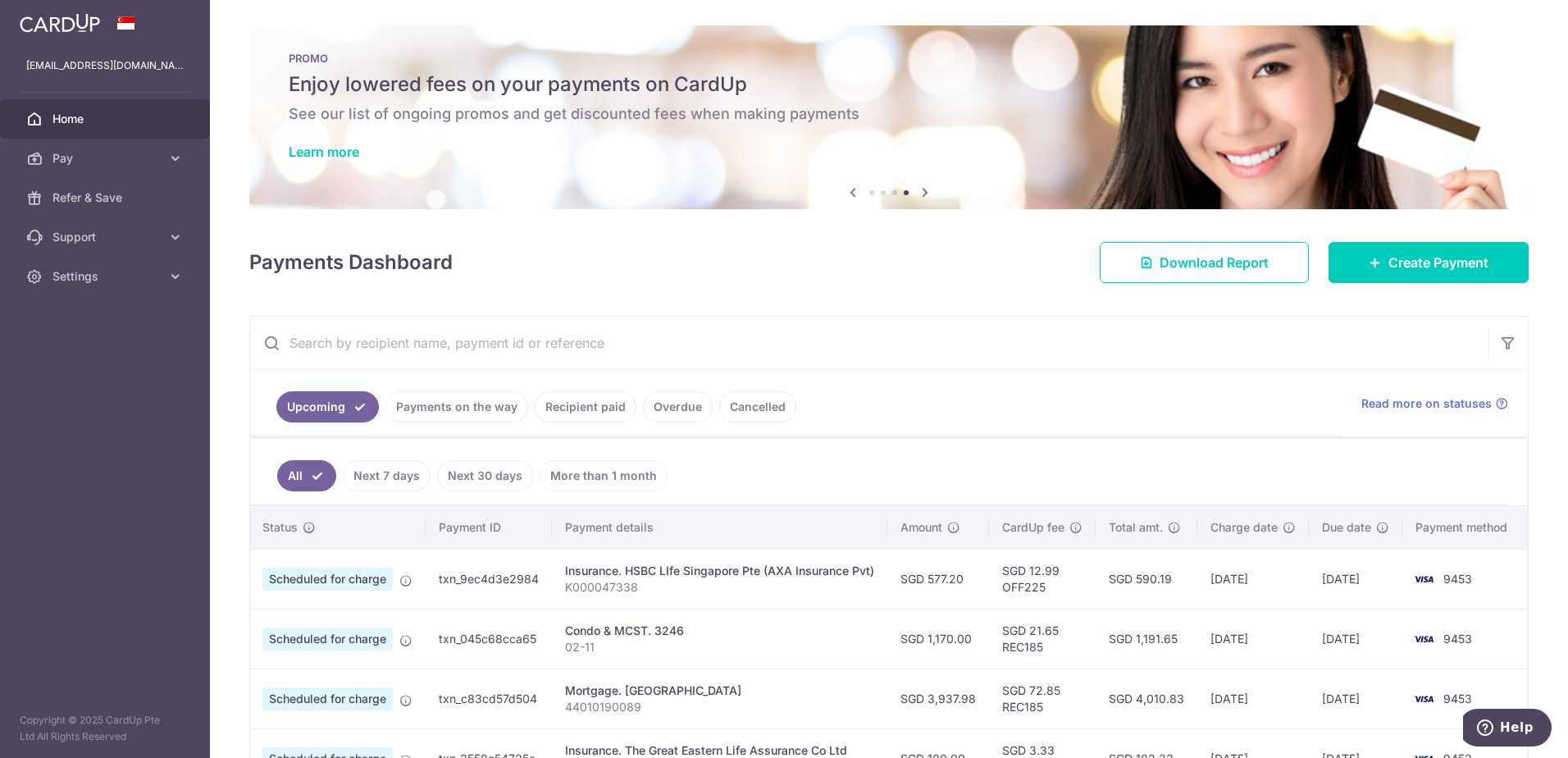
scroll to position [0, 0]
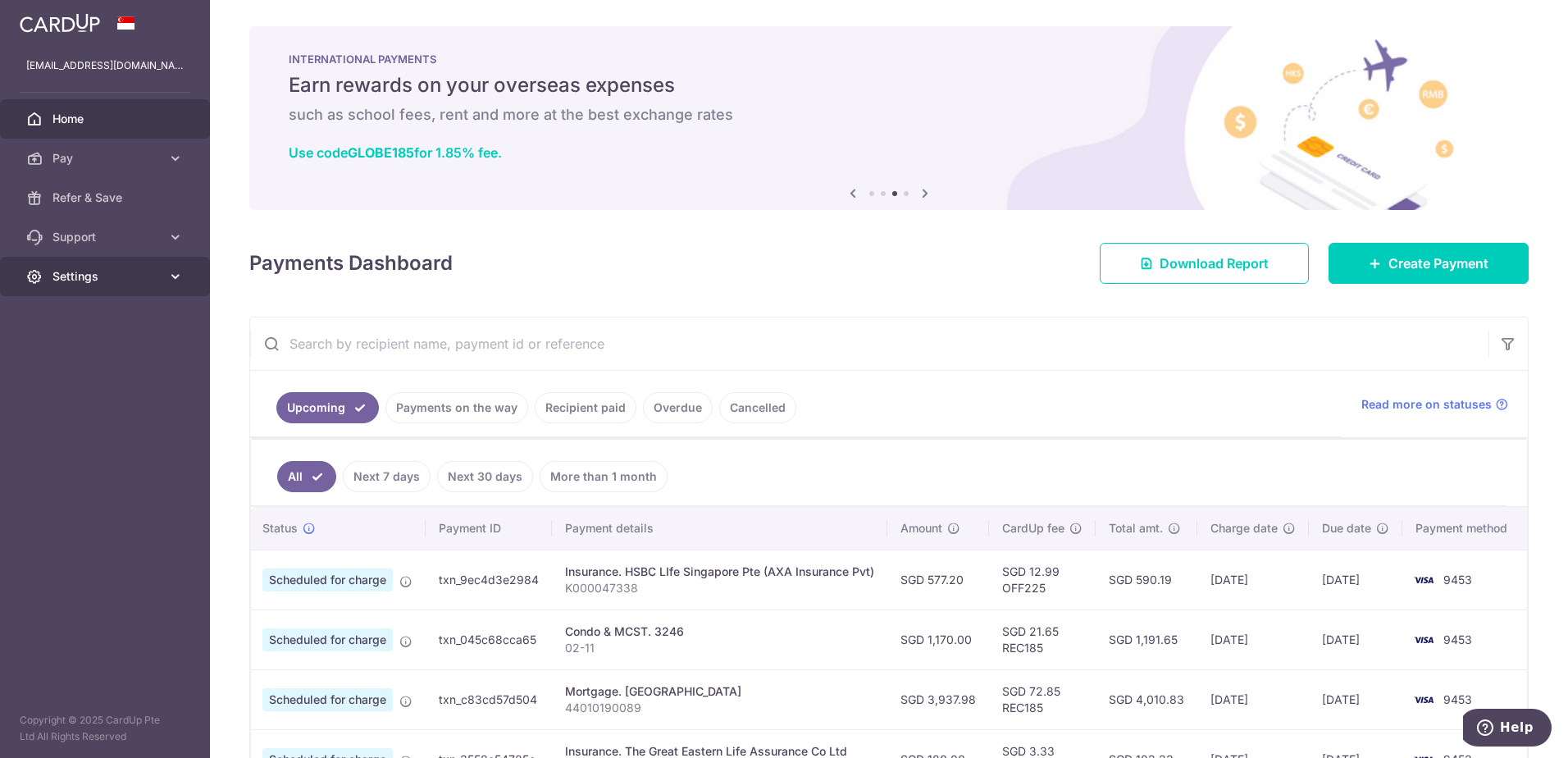
click at [108, 278] on span "Settings" at bounding box center [107, 276] width 108 height 17
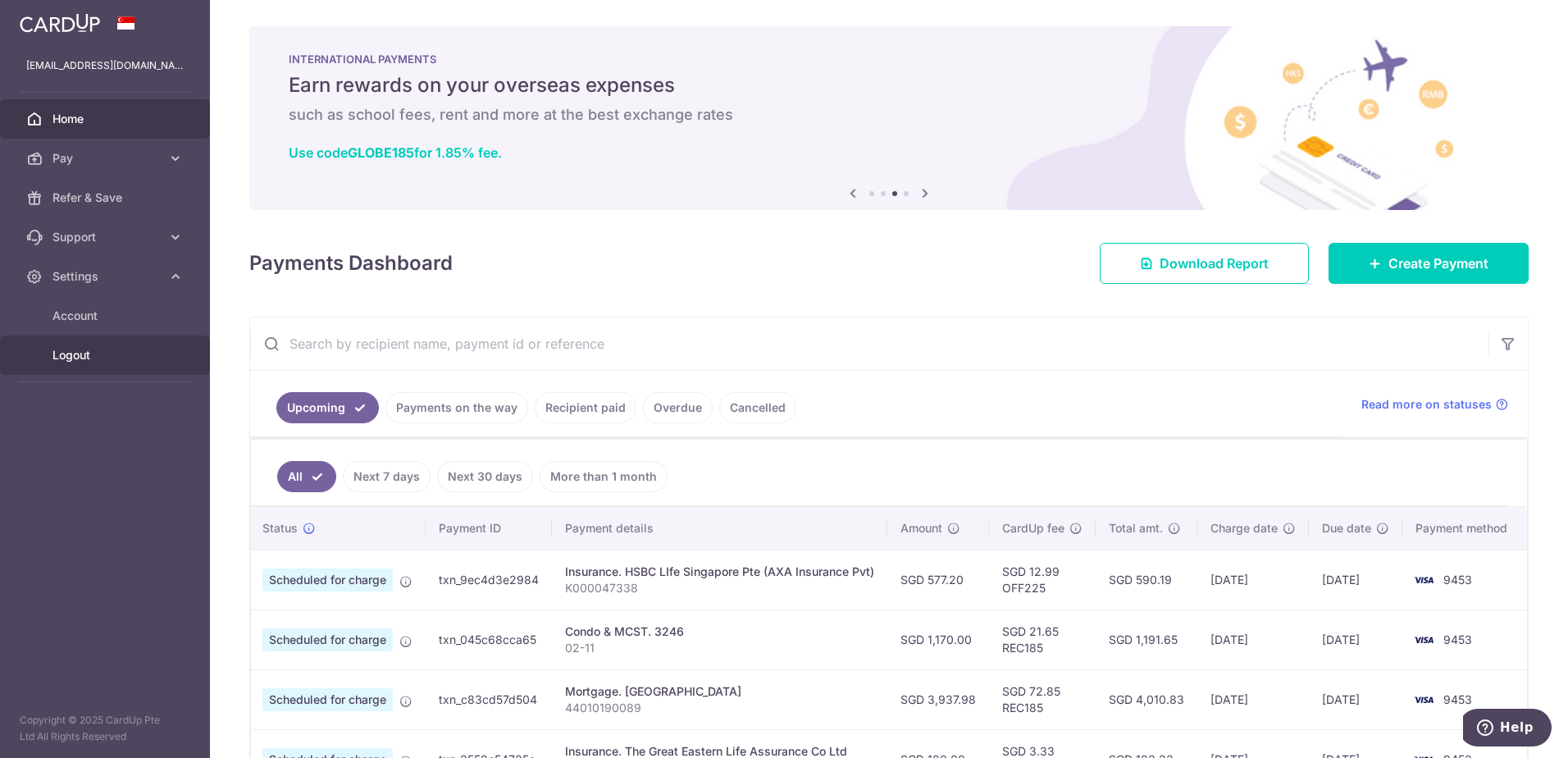
click at [101, 356] on span "Logout" at bounding box center [107, 355] width 108 height 17
